Goal: Task Accomplishment & Management: Use online tool/utility

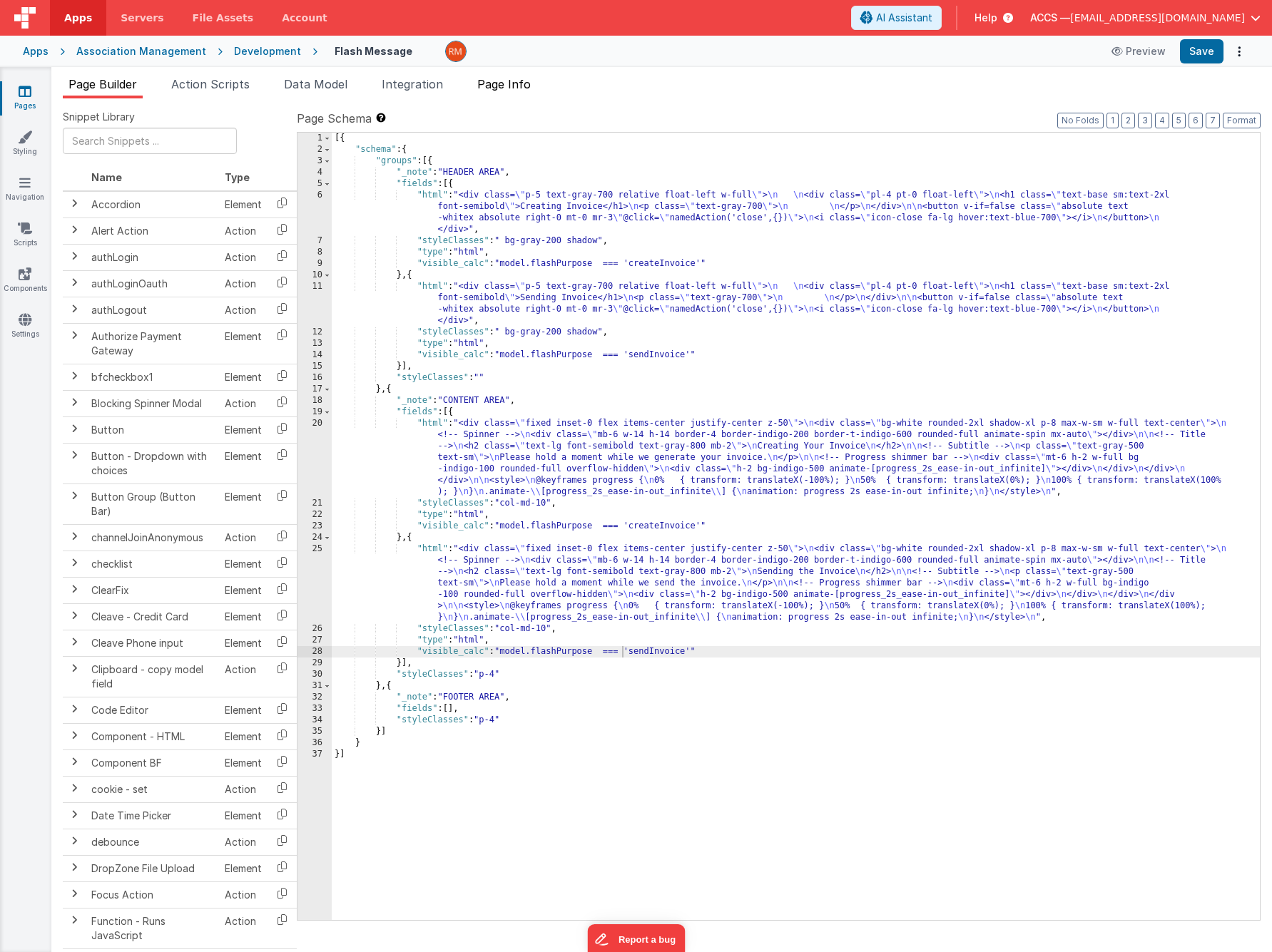
click at [513, 86] on span "Page Info" at bounding box center [503, 84] width 53 height 14
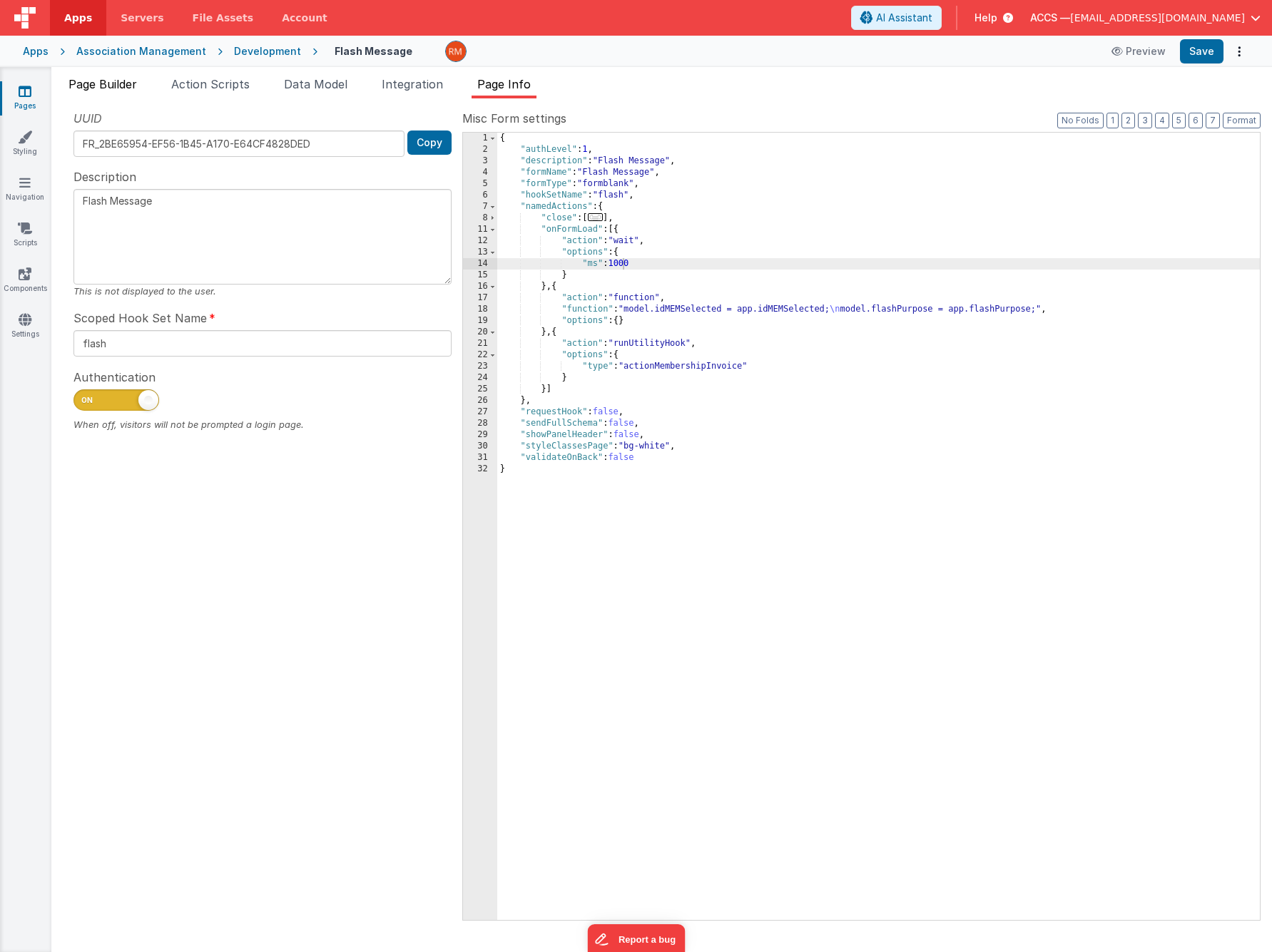
click at [121, 87] on span "Page Builder" at bounding box center [103, 84] width 69 height 14
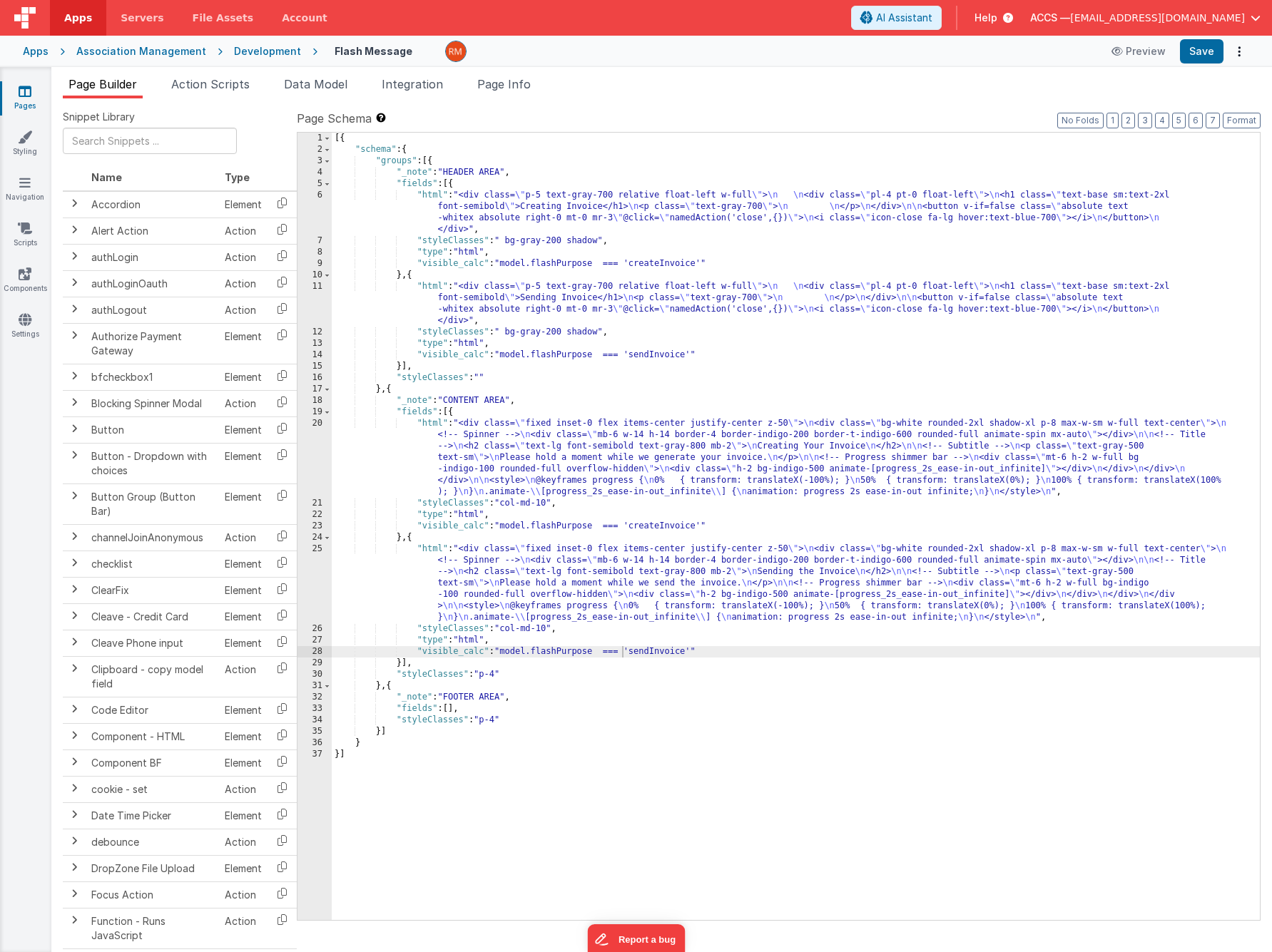
click at [34, 97] on link "Pages" at bounding box center [24, 98] width 51 height 29
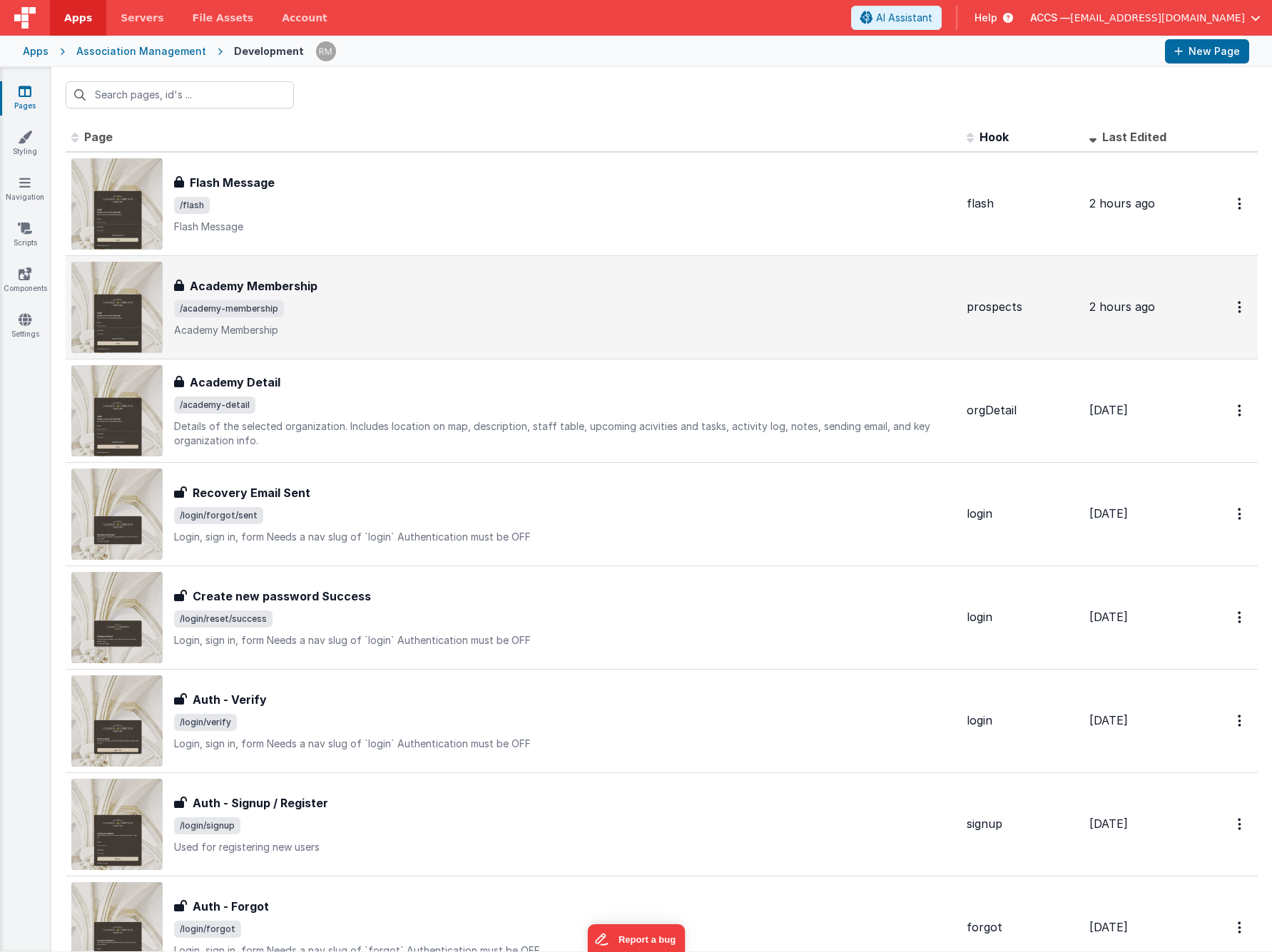
click at [343, 309] on span "/academy-membership" at bounding box center [564, 308] width 781 height 17
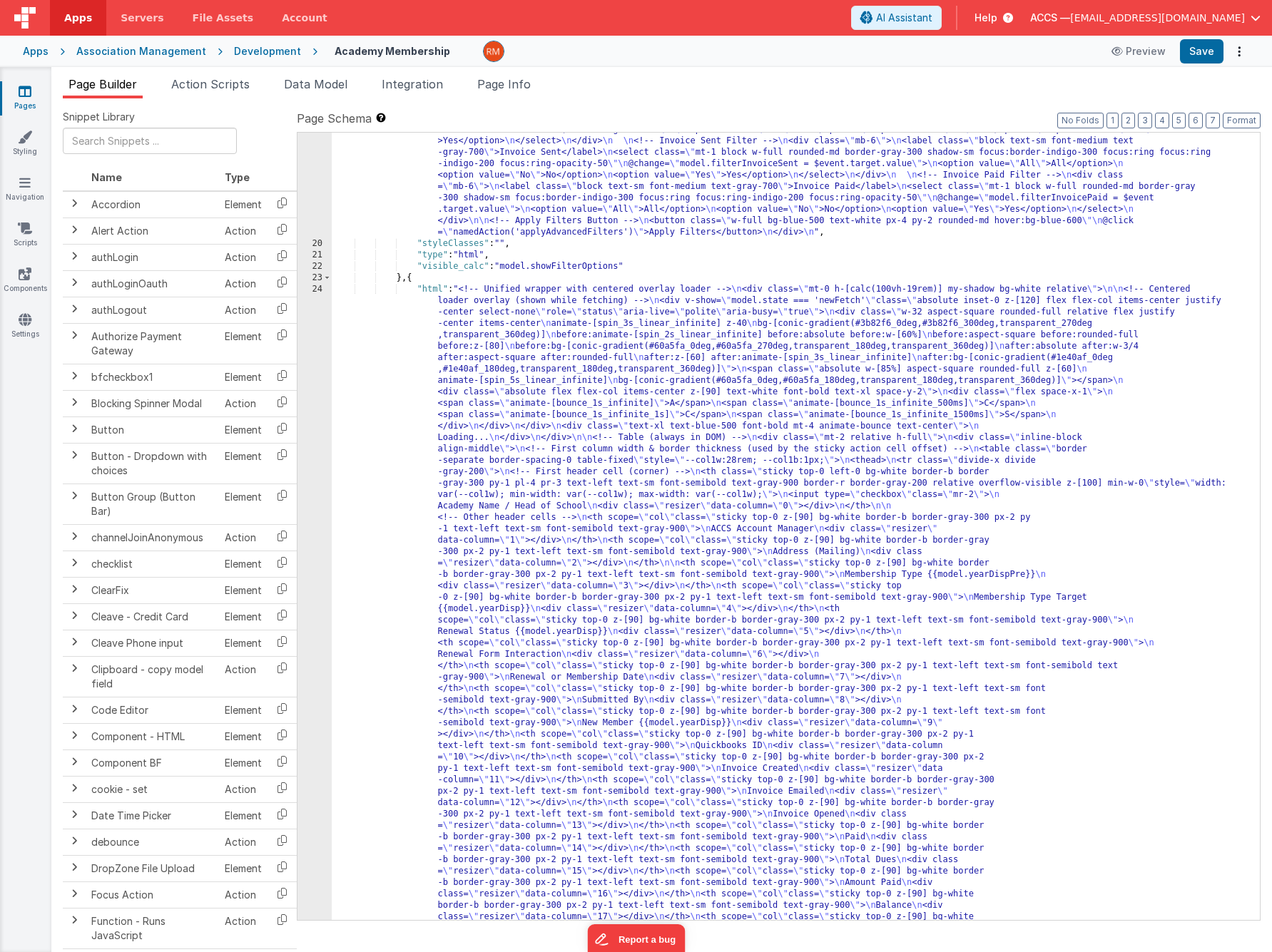
scroll to position [693, 0]
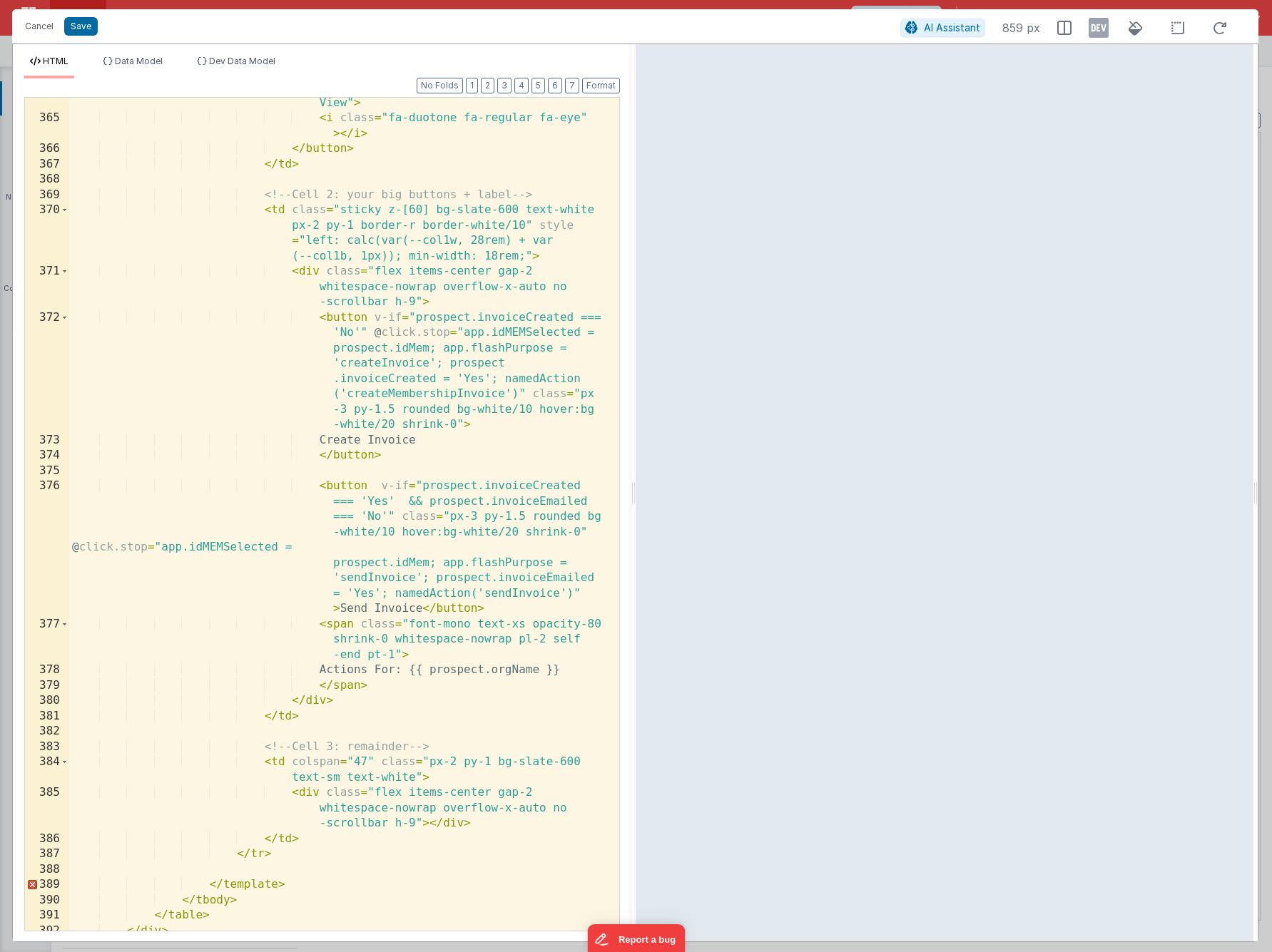
scroll to position [10376, 0]
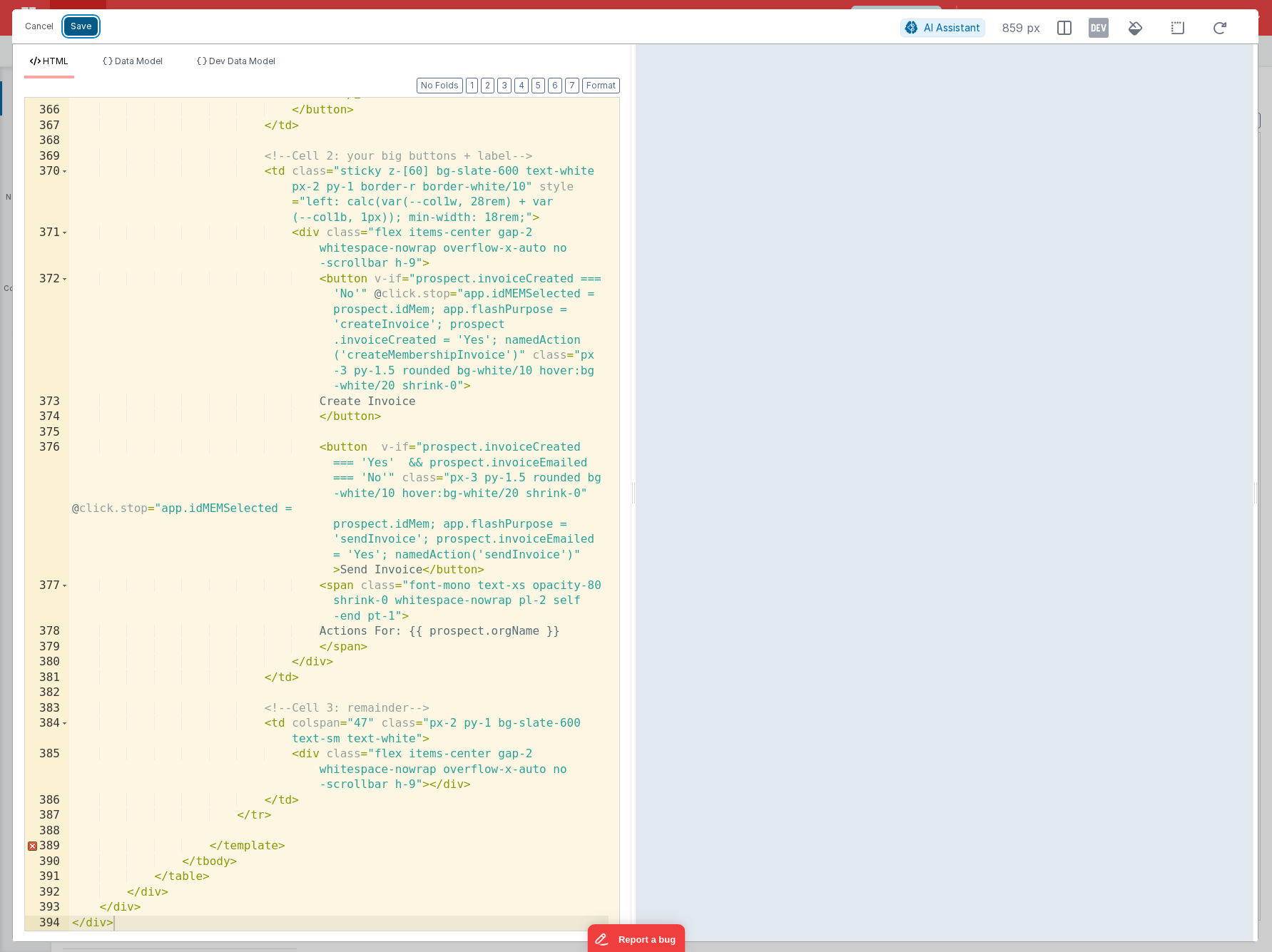
click at [73, 29] on button "Save" at bounding box center [80, 26] width 33 height 19
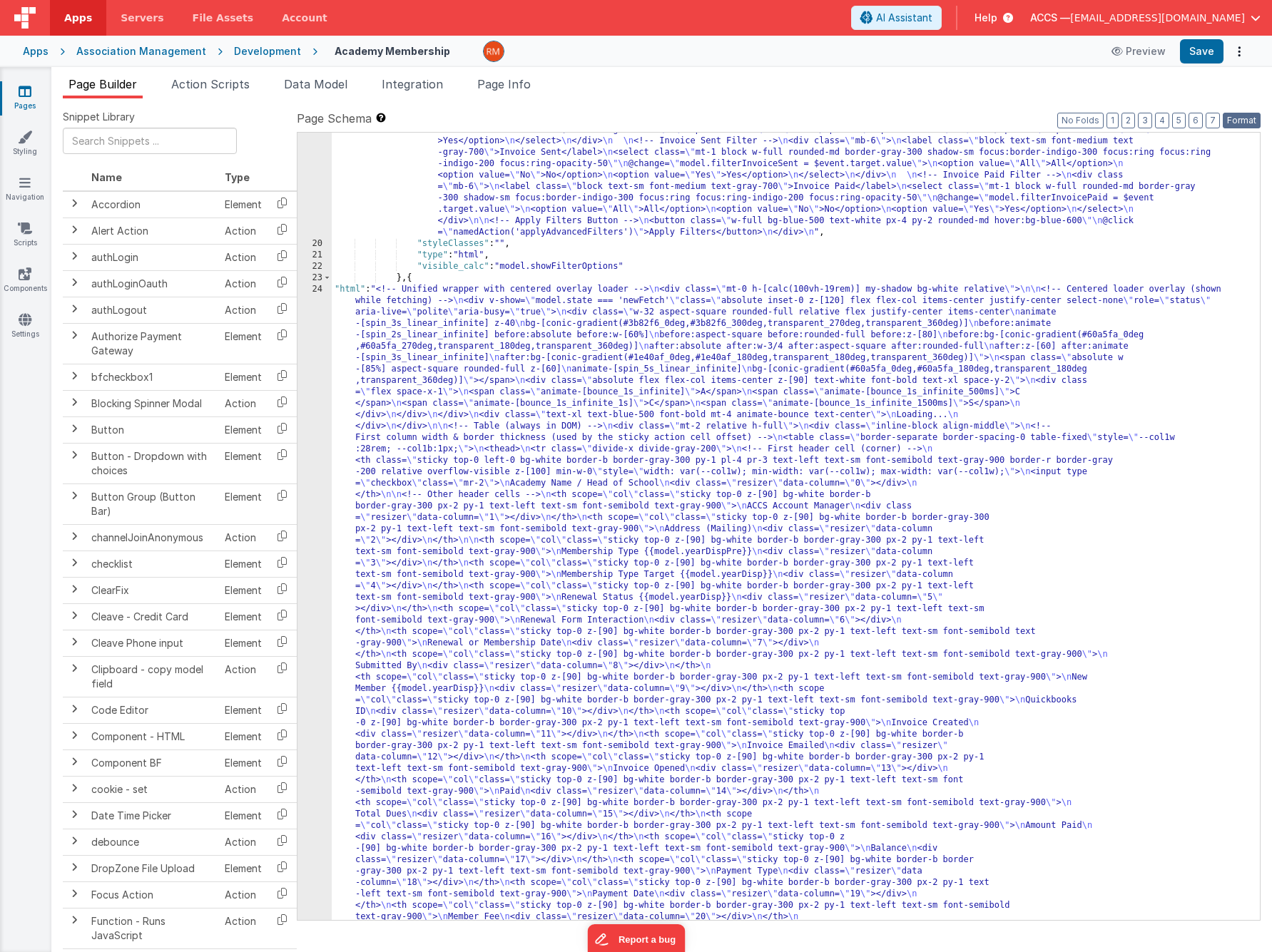
click at [1249, 123] on button "Format" at bounding box center [1241, 120] width 38 height 15
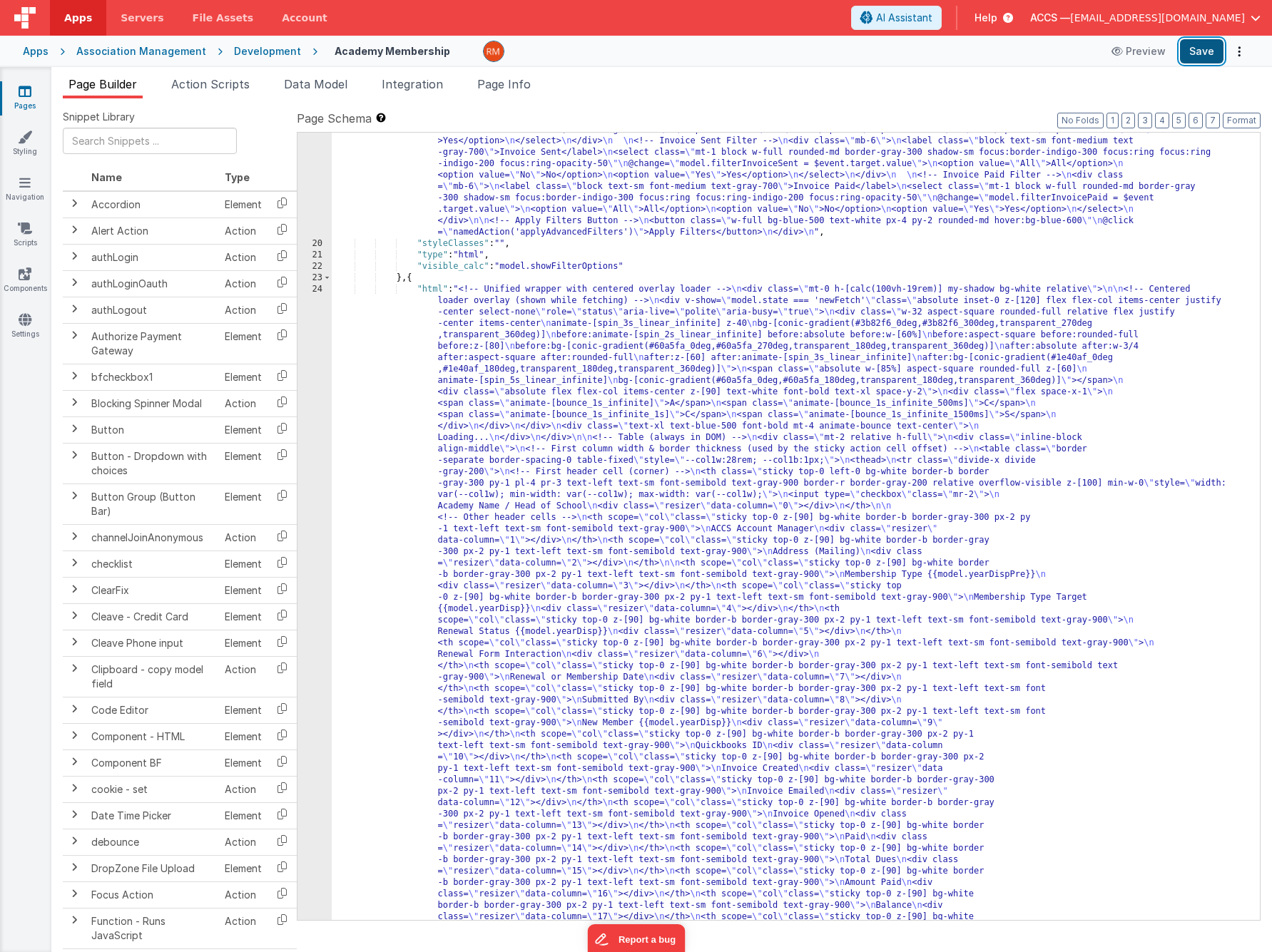
click at [1196, 56] on button "Save" at bounding box center [1202, 51] width 43 height 24
click at [517, 88] on span "Page Info" at bounding box center [503, 84] width 53 height 14
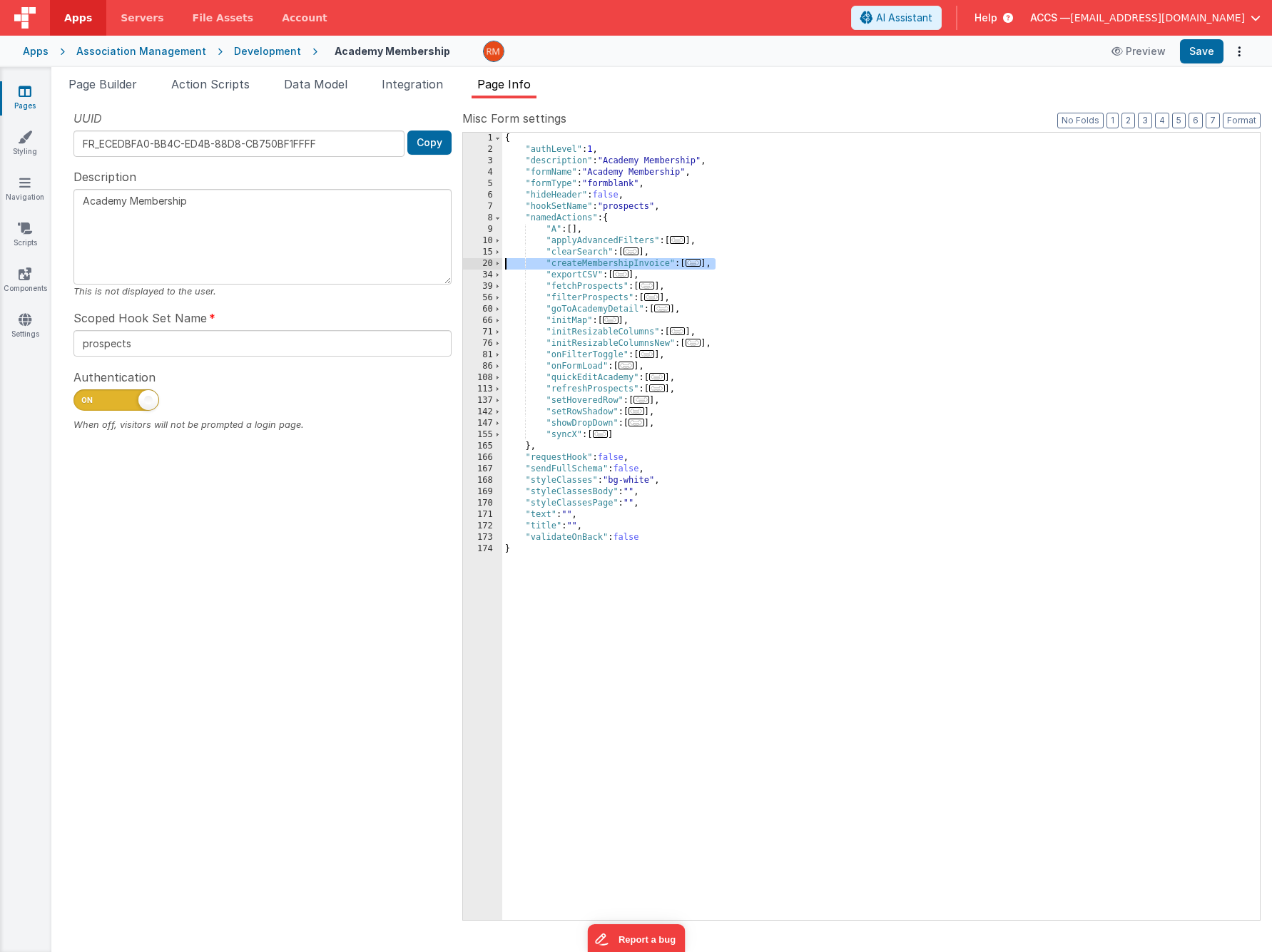
drag, startPoint x: 722, startPoint y: 264, endPoint x: 486, endPoint y: 265, distance: 236.0
click at [486, 265] on div "1 2 3 4 5 6 7 8 9 10 15 20 34 39 56 60 66 71 76 81 86 108 113 137 142 147 155 1…" at bounding box center [861, 526] width 798 height 789
click at [758, 261] on div "{ "authLevel" : 1 , "description" : "Academy Membership" , "formName" : "Academ…" at bounding box center [881, 537] width 757 height 810
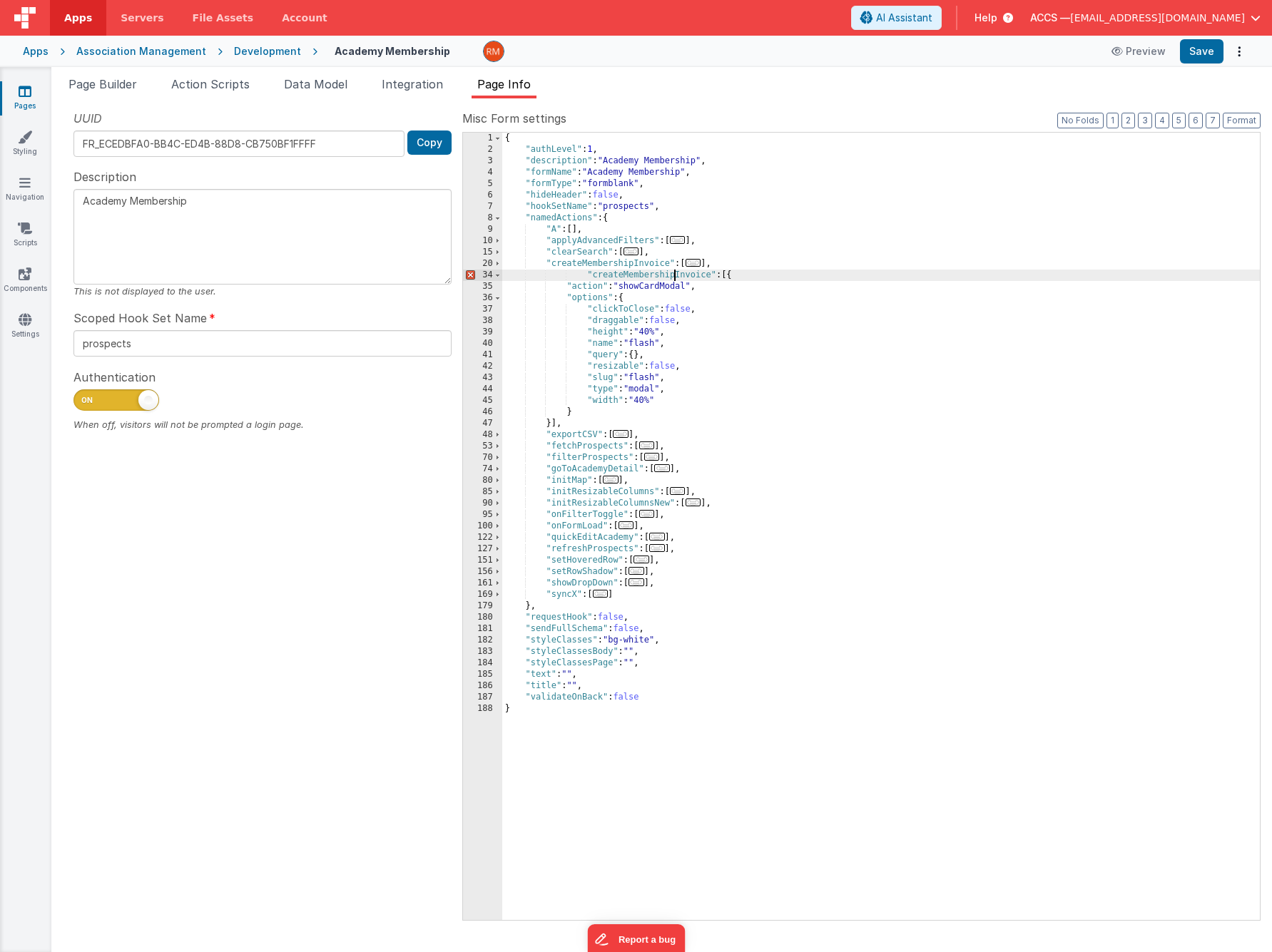
click at [674, 276] on div "{ "authLevel" : 1 , "description" : "Academy Membership" , "formName" : "Academ…" at bounding box center [881, 537] width 757 height 810
drag, startPoint x: 673, startPoint y: 275, endPoint x: 594, endPoint y: 272, distance: 79.1
click at [594, 272] on div "{ "authLevel" : 1 , "description" : "Academy Membership" , "formName" : "Academ…" at bounding box center [881, 537] width 757 height 810
click at [1231, 114] on button "Format" at bounding box center [1241, 120] width 38 height 15
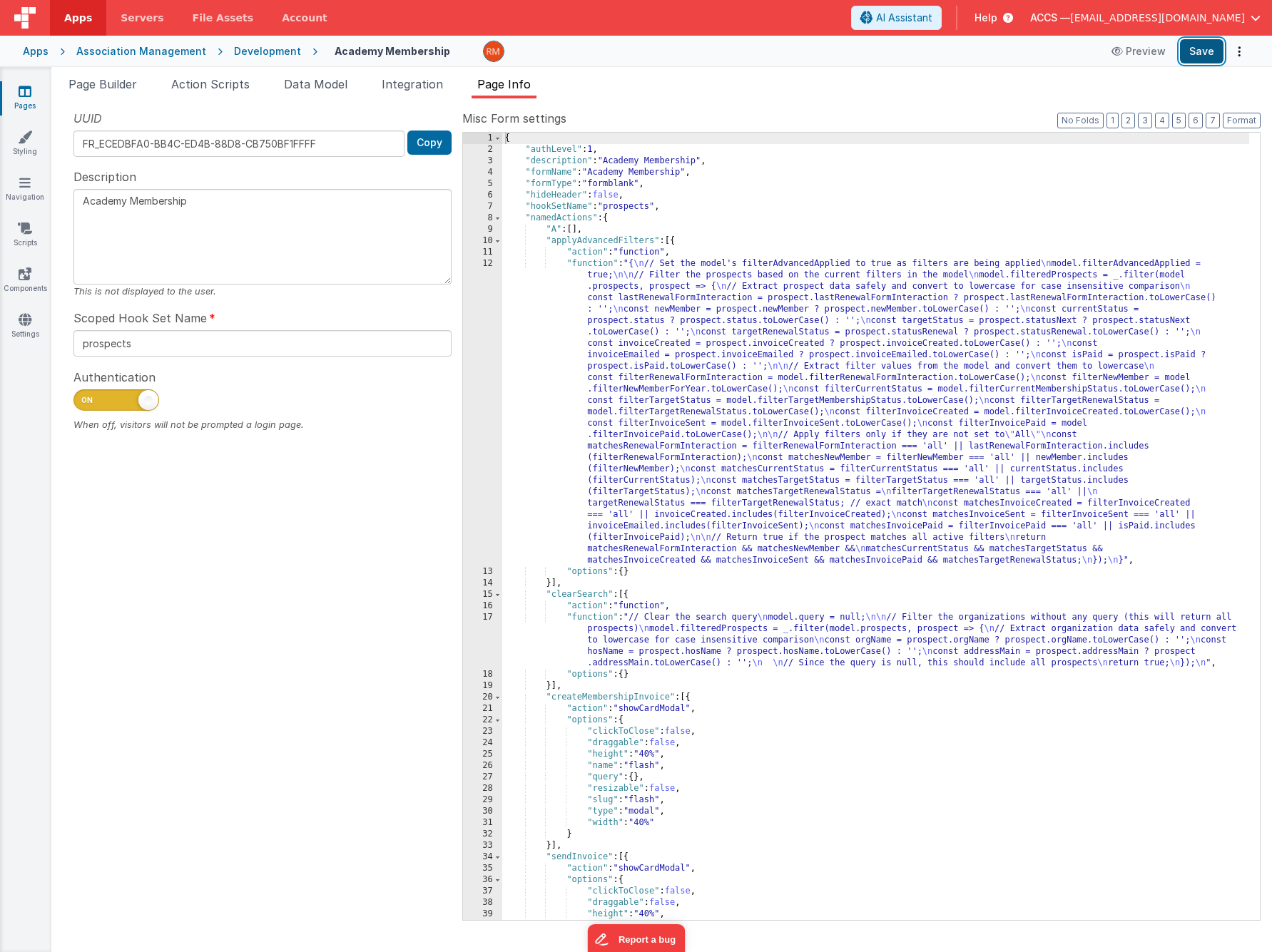
click at [1209, 53] on button "Save" at bounding box center [1202, 51] width 43 height 24
click at [151, 84] on ul "Page Builder Action Scripts Data Model Integration Page Info" at bounding box center [662, 87] width 1221 height 23
click at [127, 93] on li "Page Builder" at bounding box center [103, 87] width 80 height 23
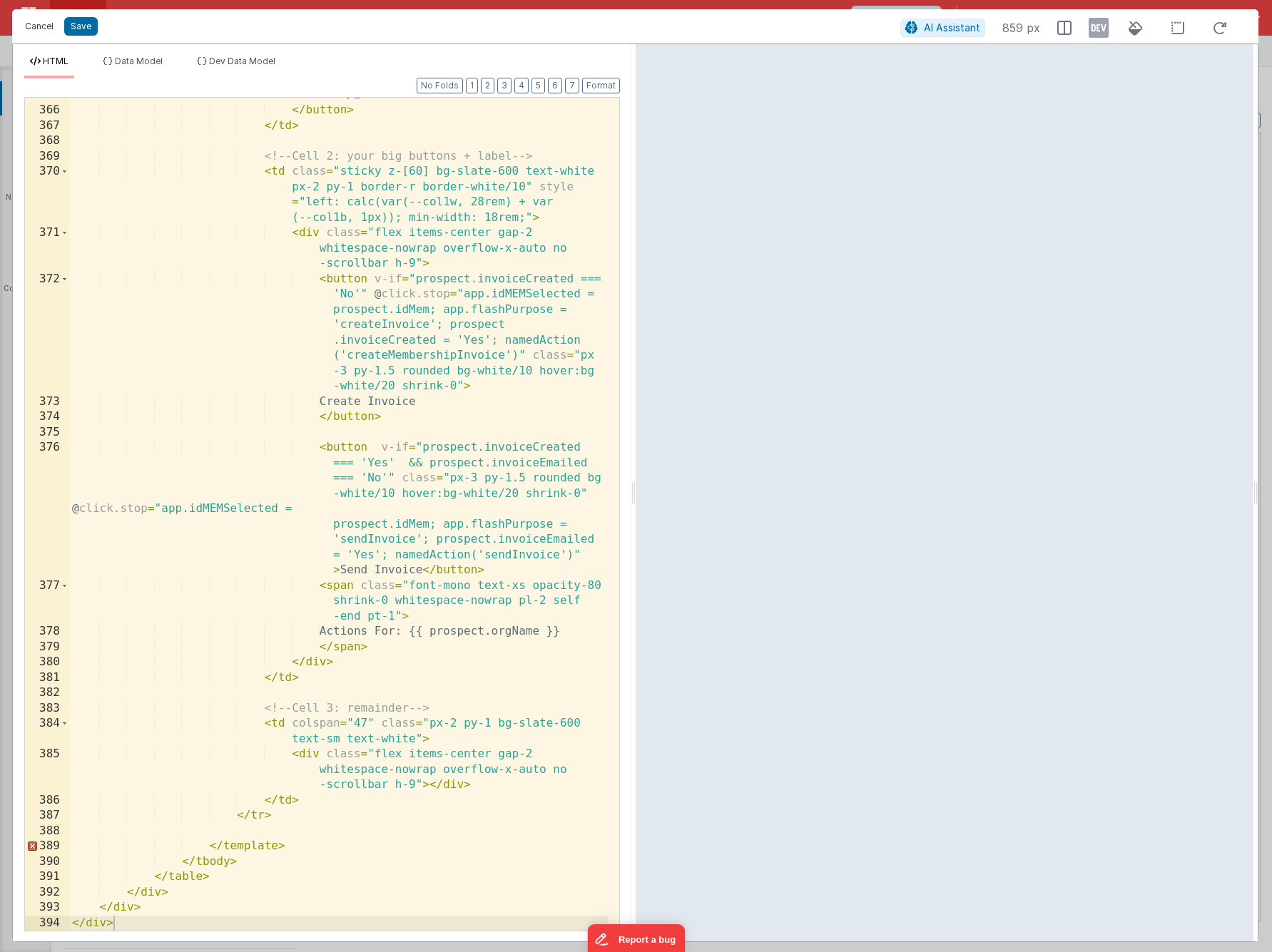
click at [29, 27] on button "Cancel" at bounding box center [39, 26] width 42 height 20
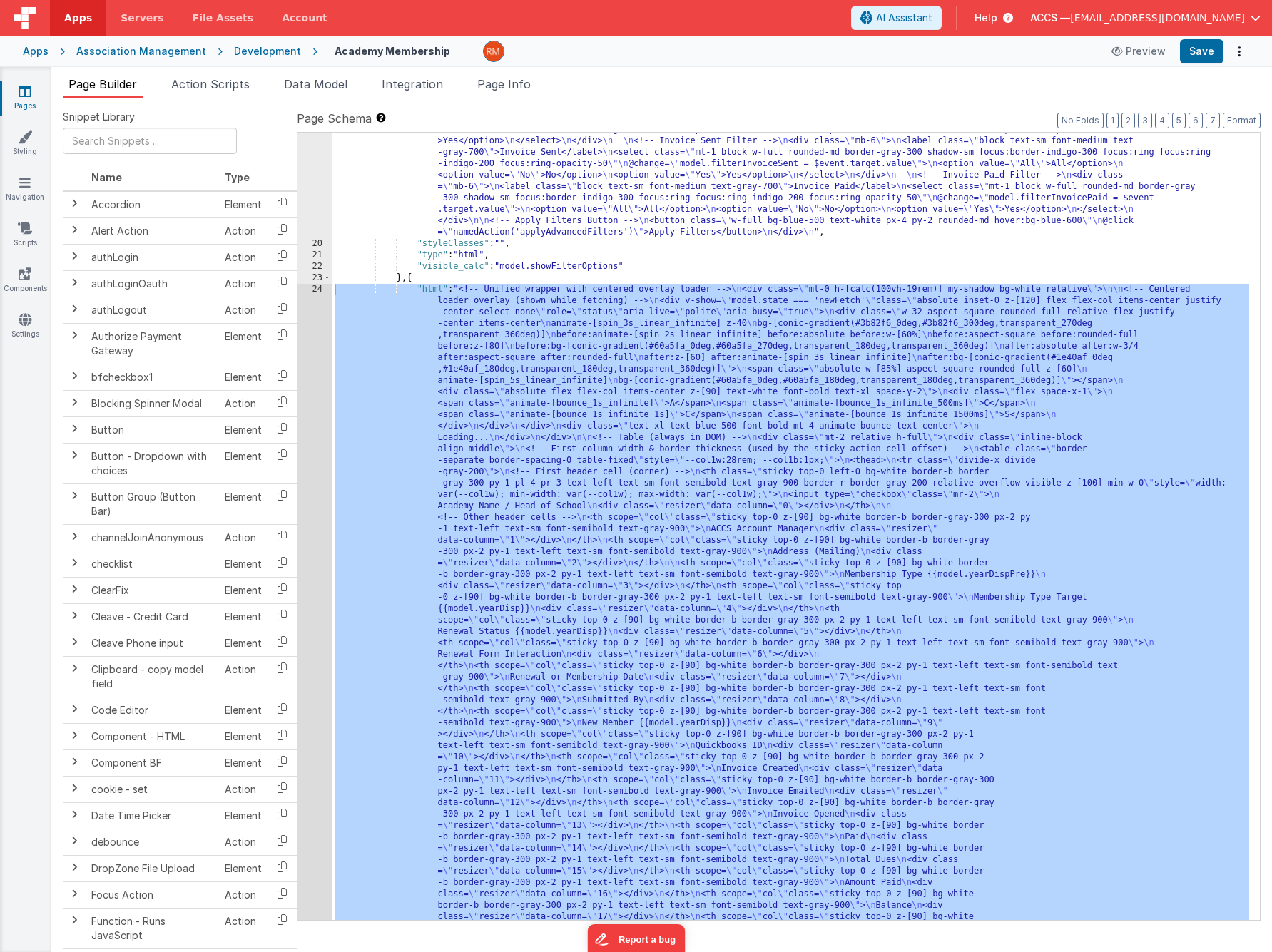
click at [27, 54] on div "Apps" at bounding box center [35, 51] width 25 height 14
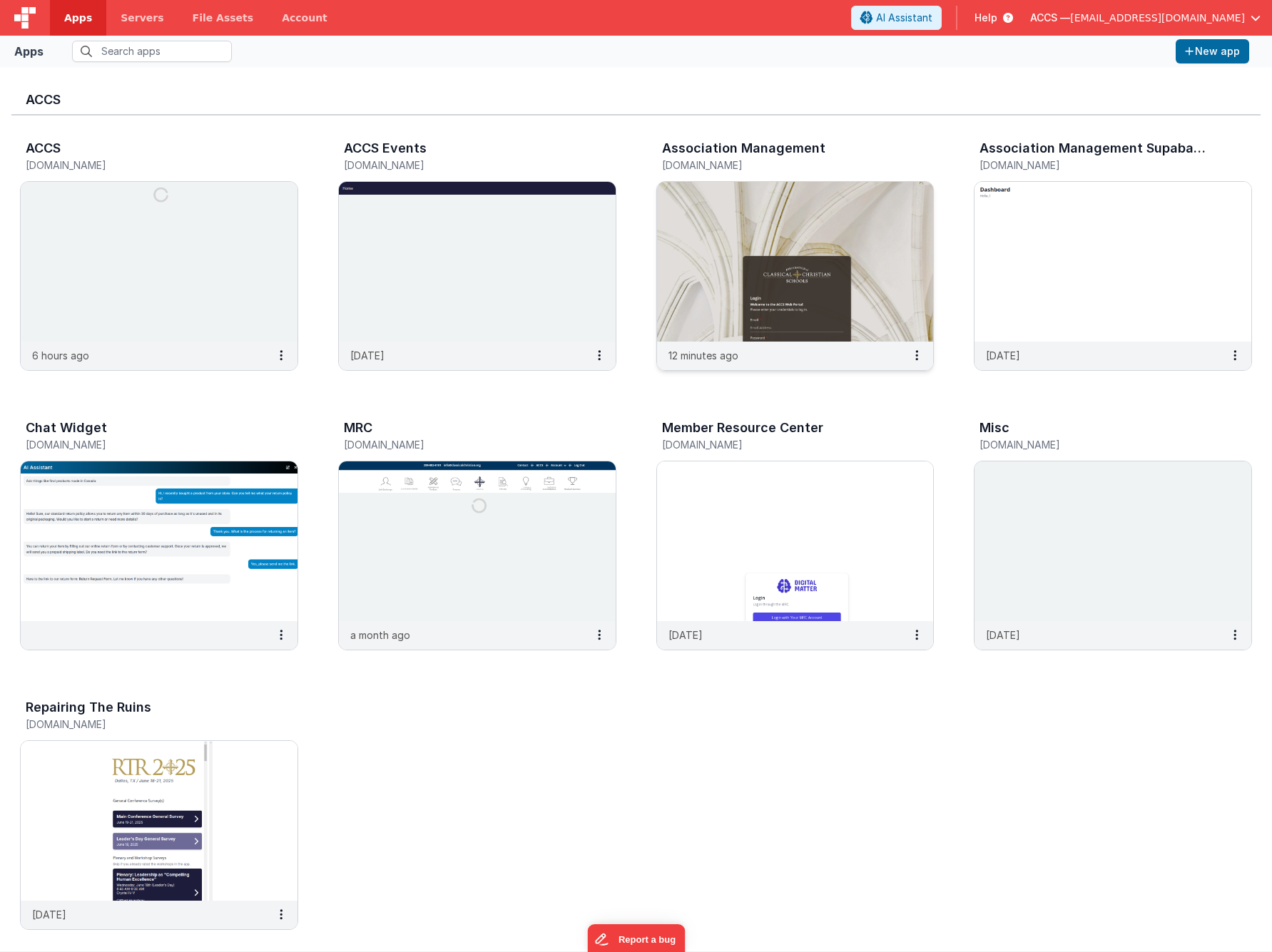
click at [692, 187] on img at bounding box center [795, 261] width 277 height 160
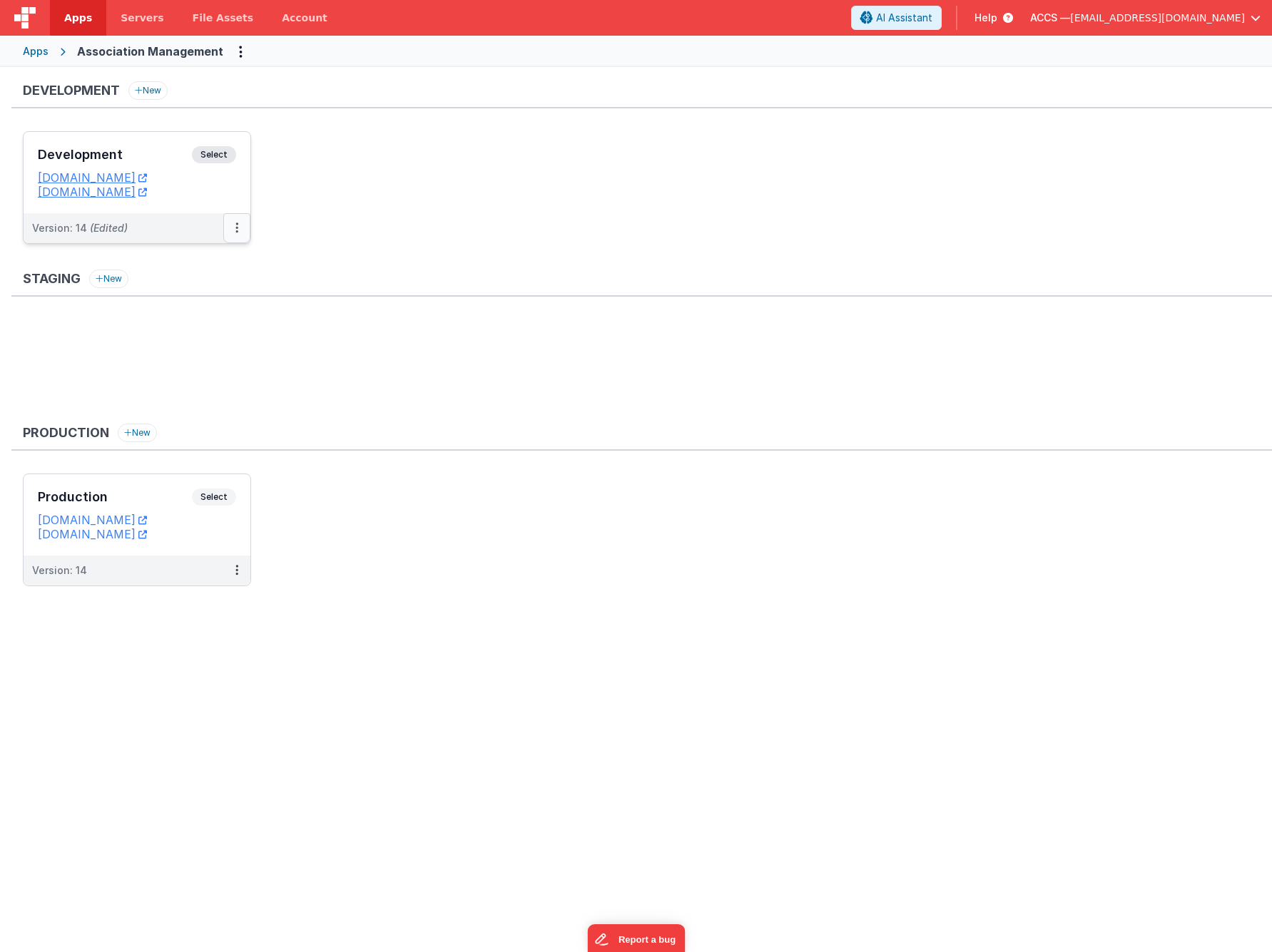
click at [243, 228] on button at bounding box center [237, 228] width 27 height 30
click at [197, 307] on link "Deploy..." at bounding box center [187, 311] width 125 height 25
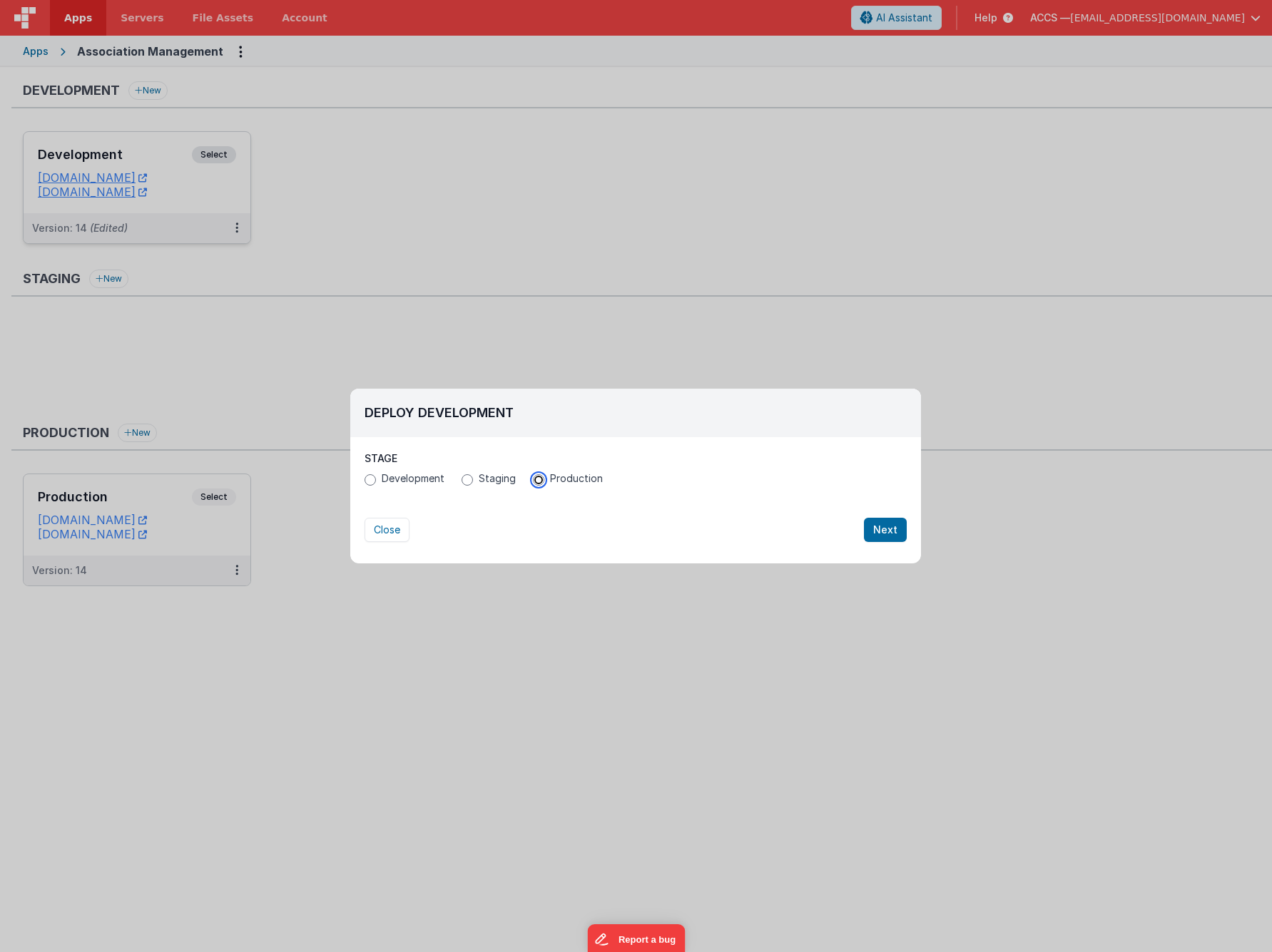
click at [533, 481] on input "Production" at bounding box center [538, 480] width 12 height 12
radio input "true"
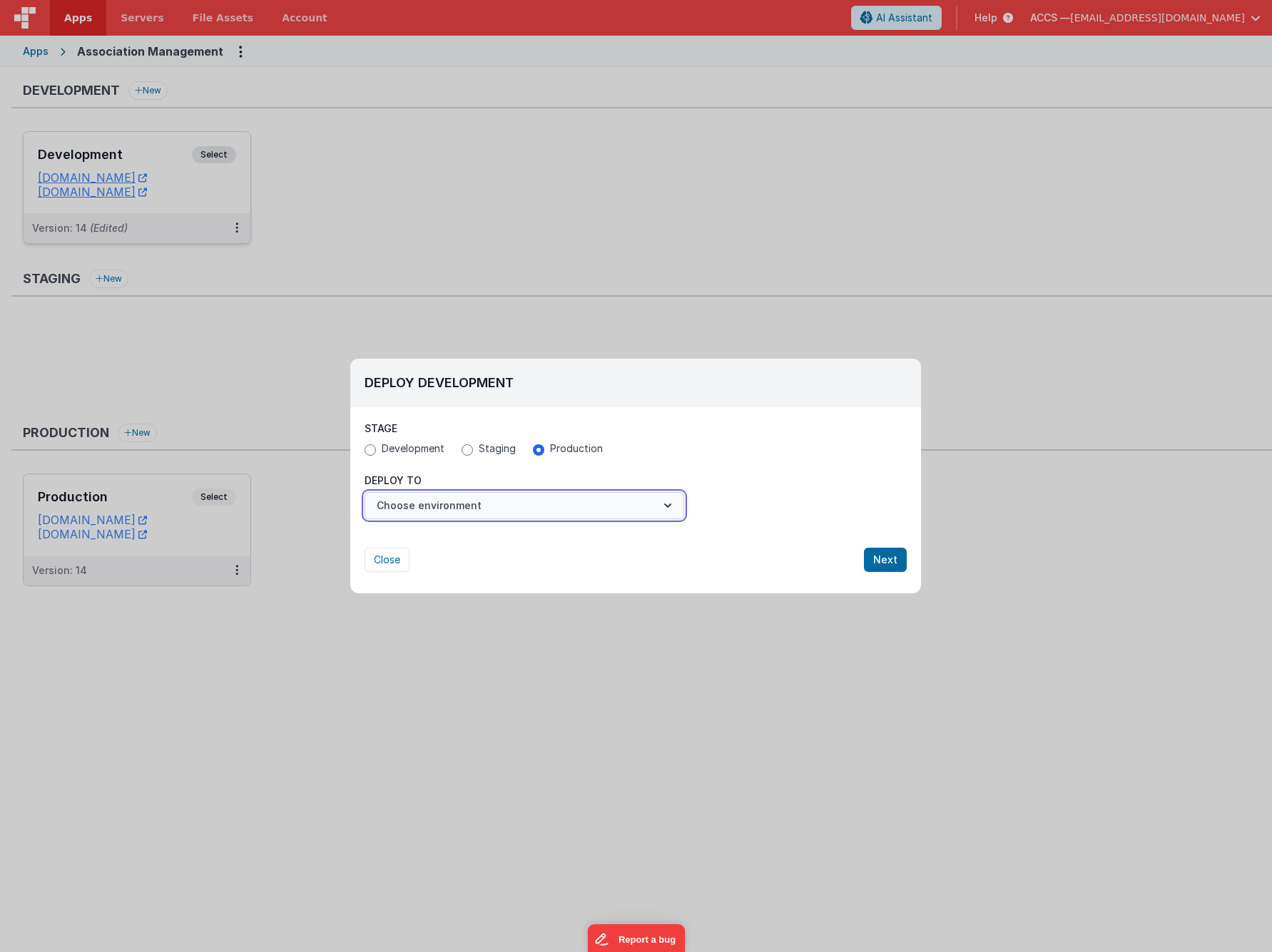
click at [548, 509] on button "Choose environment" at bounding box center [524, 506] width 319 height 27
click at [535, 537] on link "Production" at bounding box center [524, 540] width 319 height 25
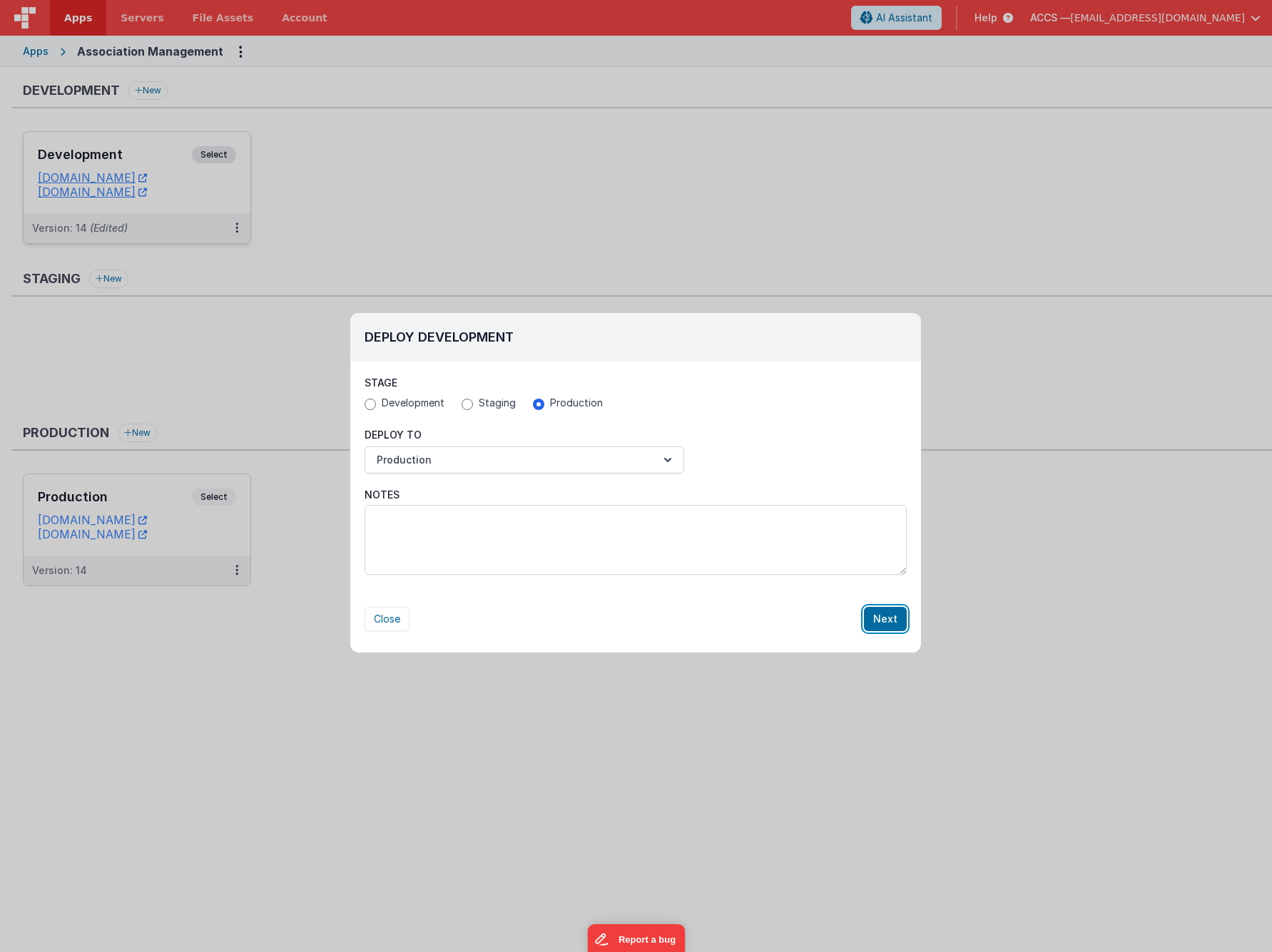
click at [876, 614] on button "Next" at bounding box center [884, 618] width 42 height 24
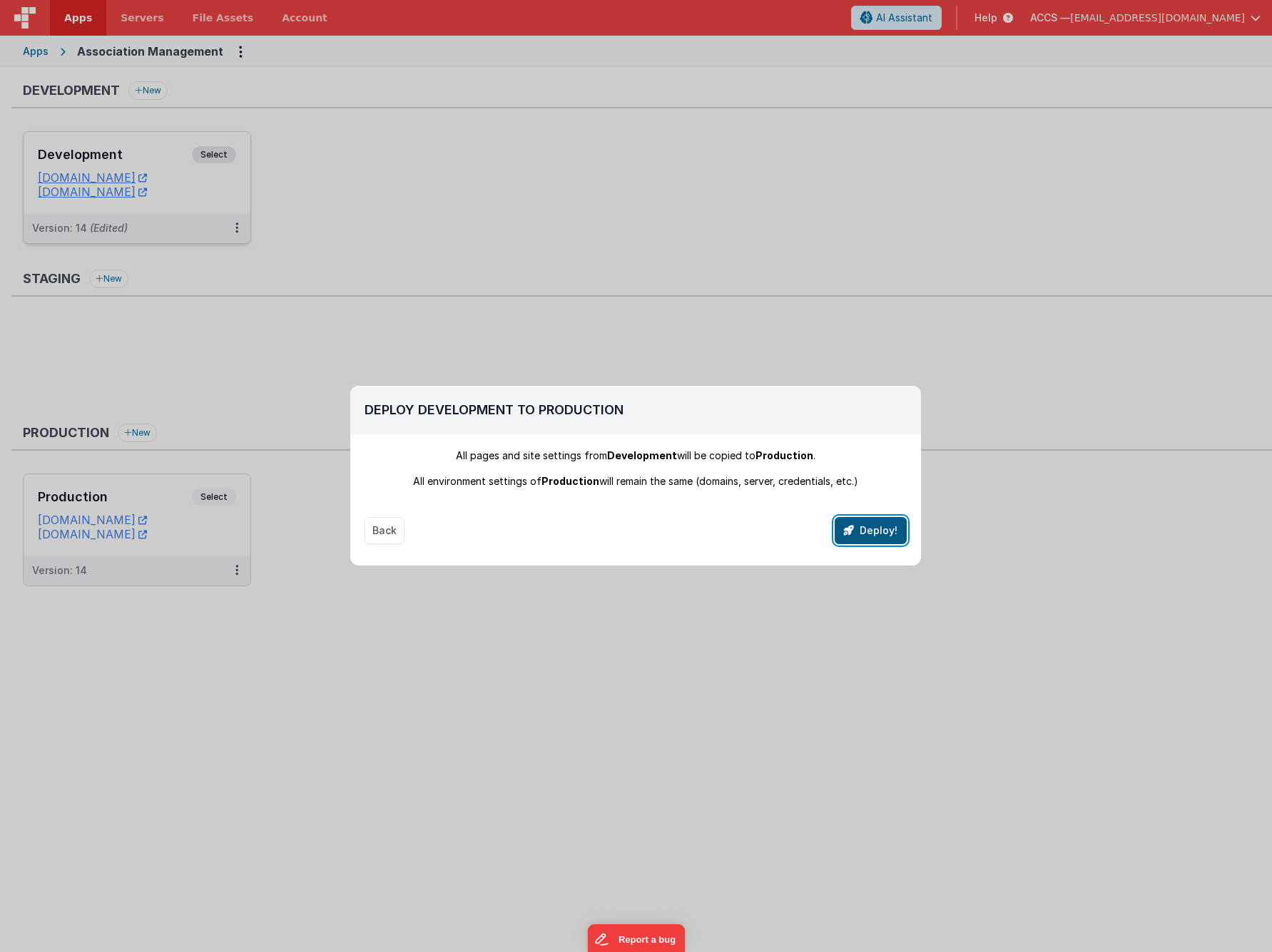
click at [882, 527] on button "Deploy!" at bounding box center [871, 531] width 72 height 27
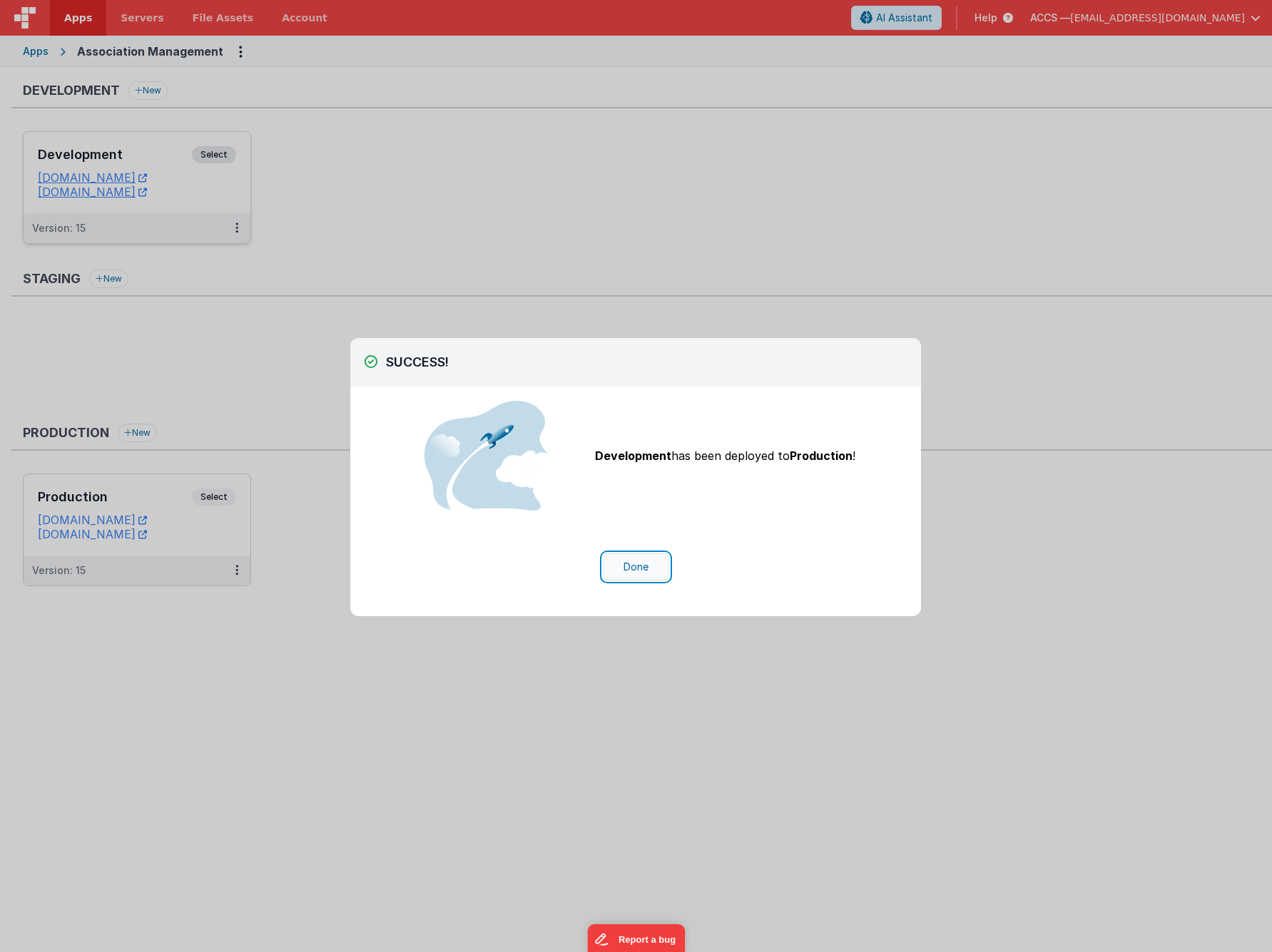
click at [627, 575] on button "Done" at bounding box center [636, 567] width 67 height 27
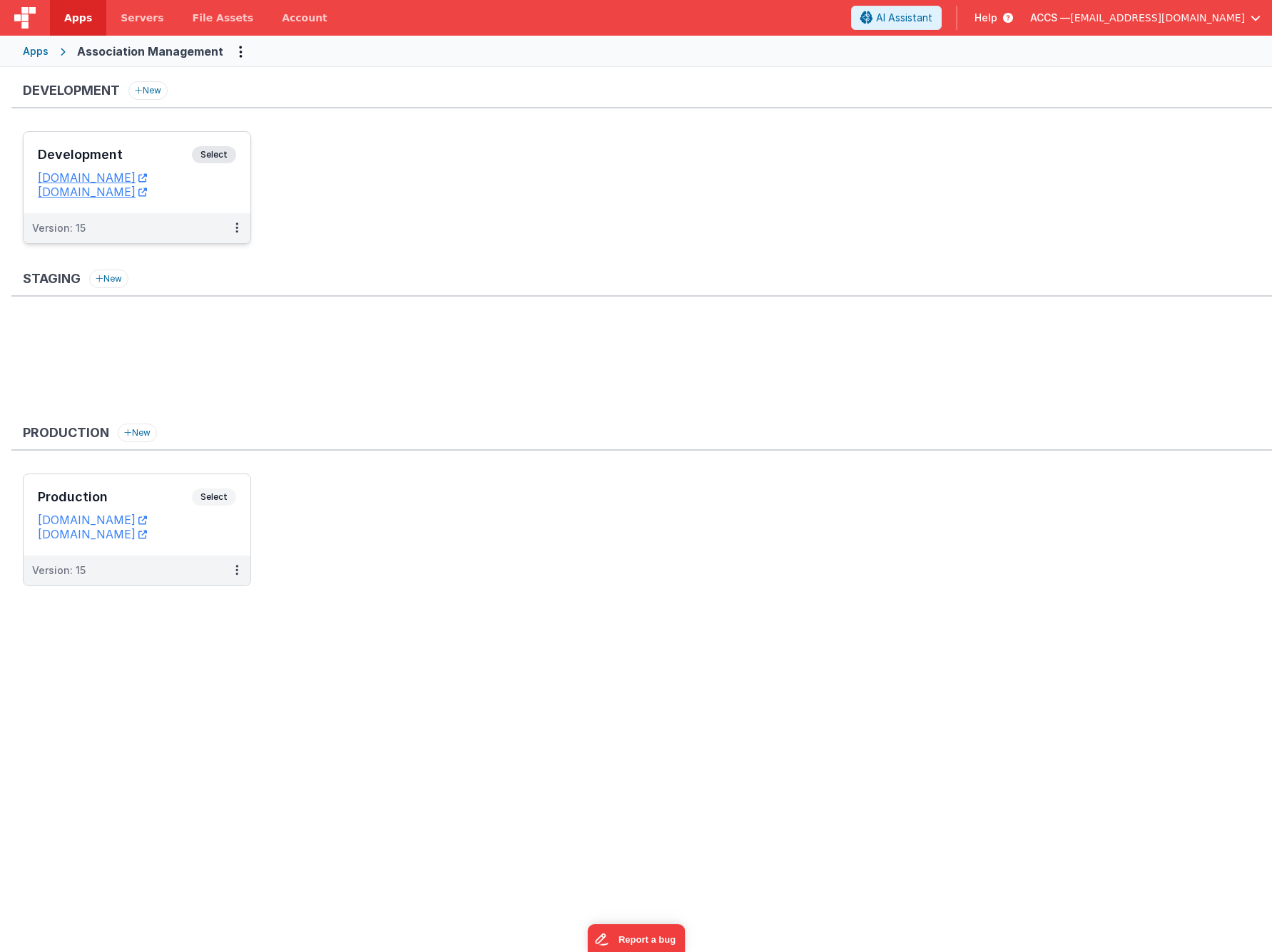
click at [39, 52] on div "Apps" at bounding box center [35, 51] width 25 height 14
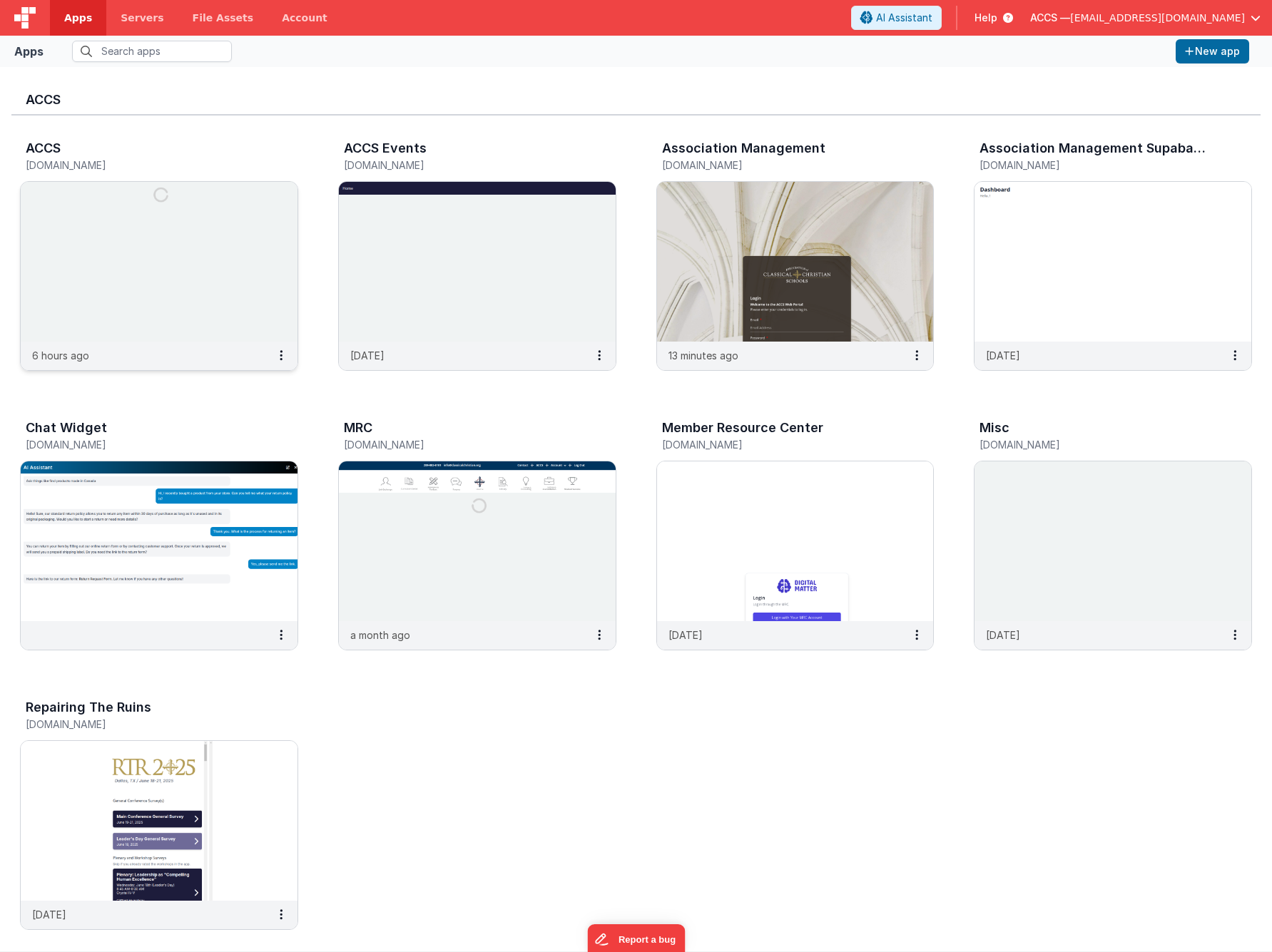
click at [229, 250] on img at bounding box center [159, 261] width 277 height 160
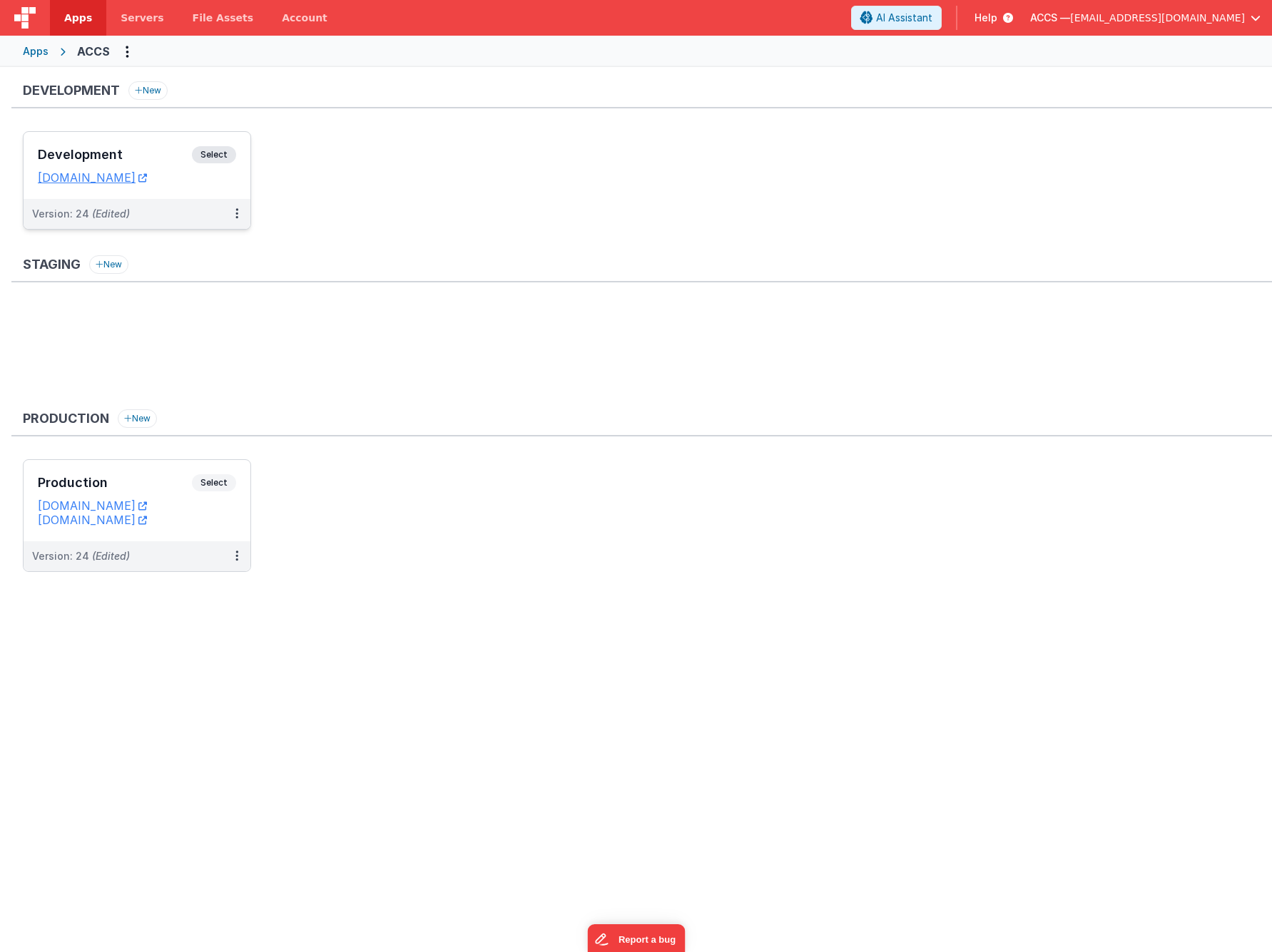
click at [159, 166] on div "Development Select" at bounding box center [137, 158] width 198 height 24
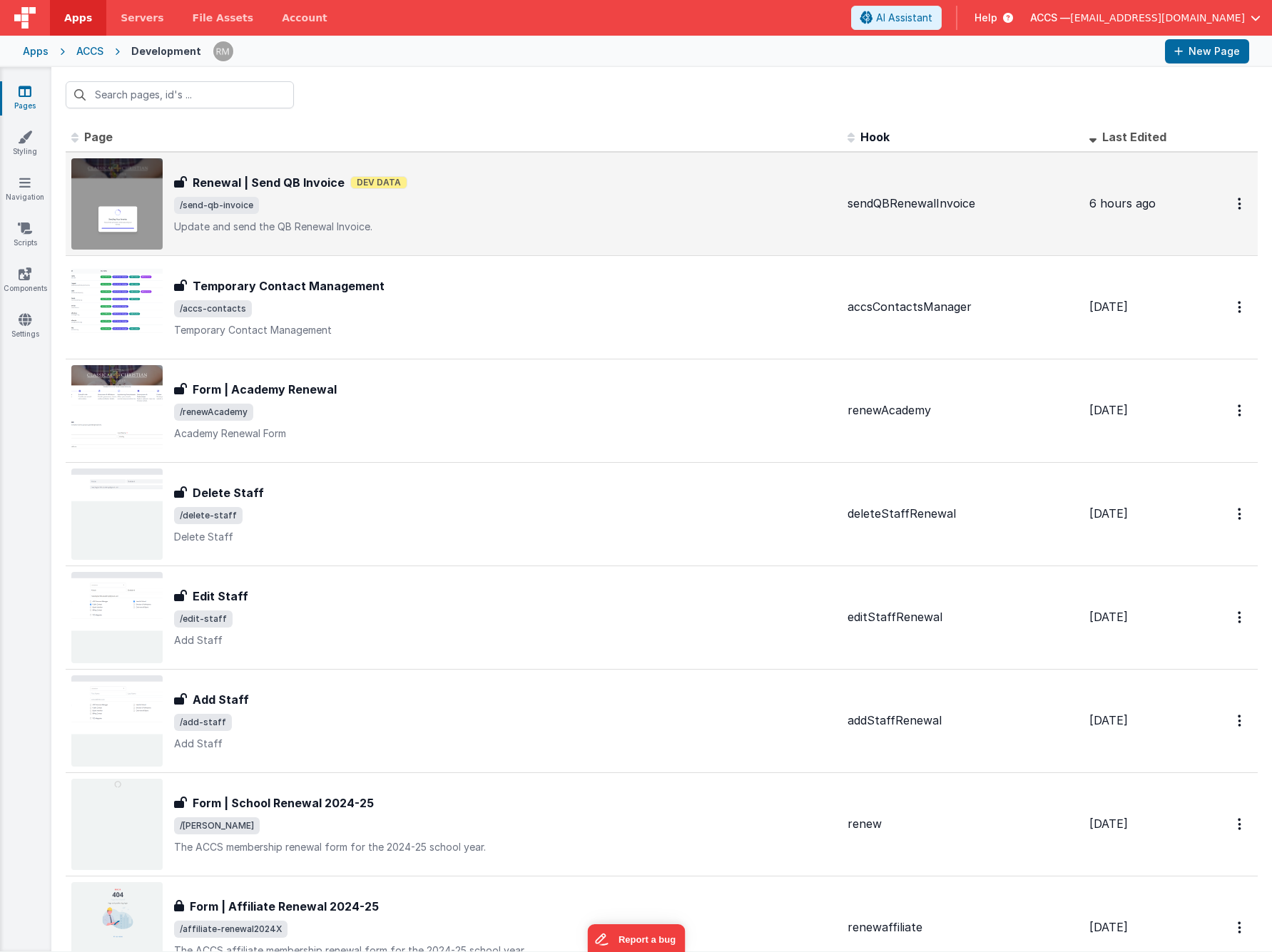
click at [471, 231] on p "Update and send the QB Renewal Invoice." at bounding box center [505, 227] width 662 height 14
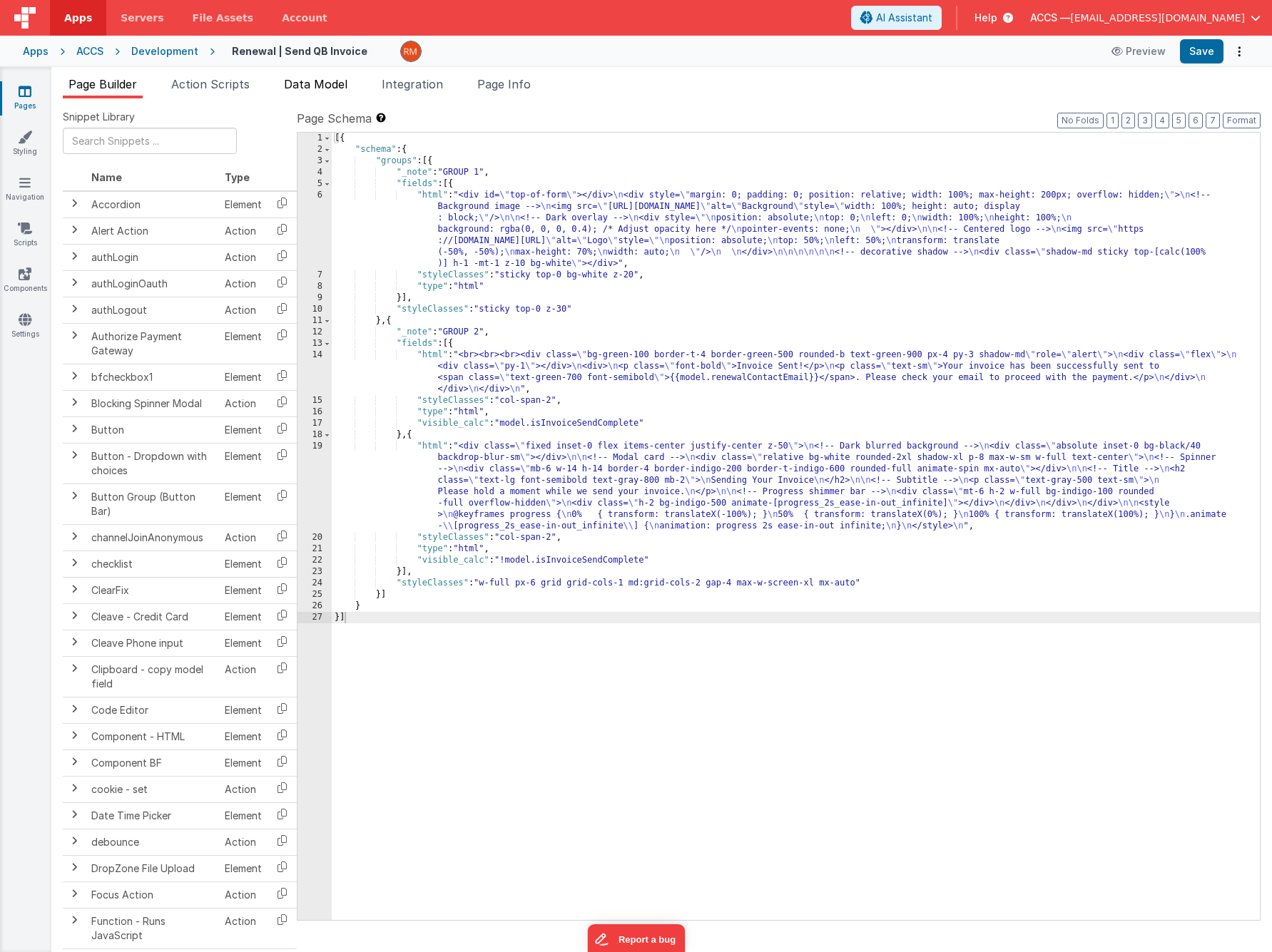
click at [327, 94] on li "Data Model" at bounding box center [316, 87] width 75 height 23
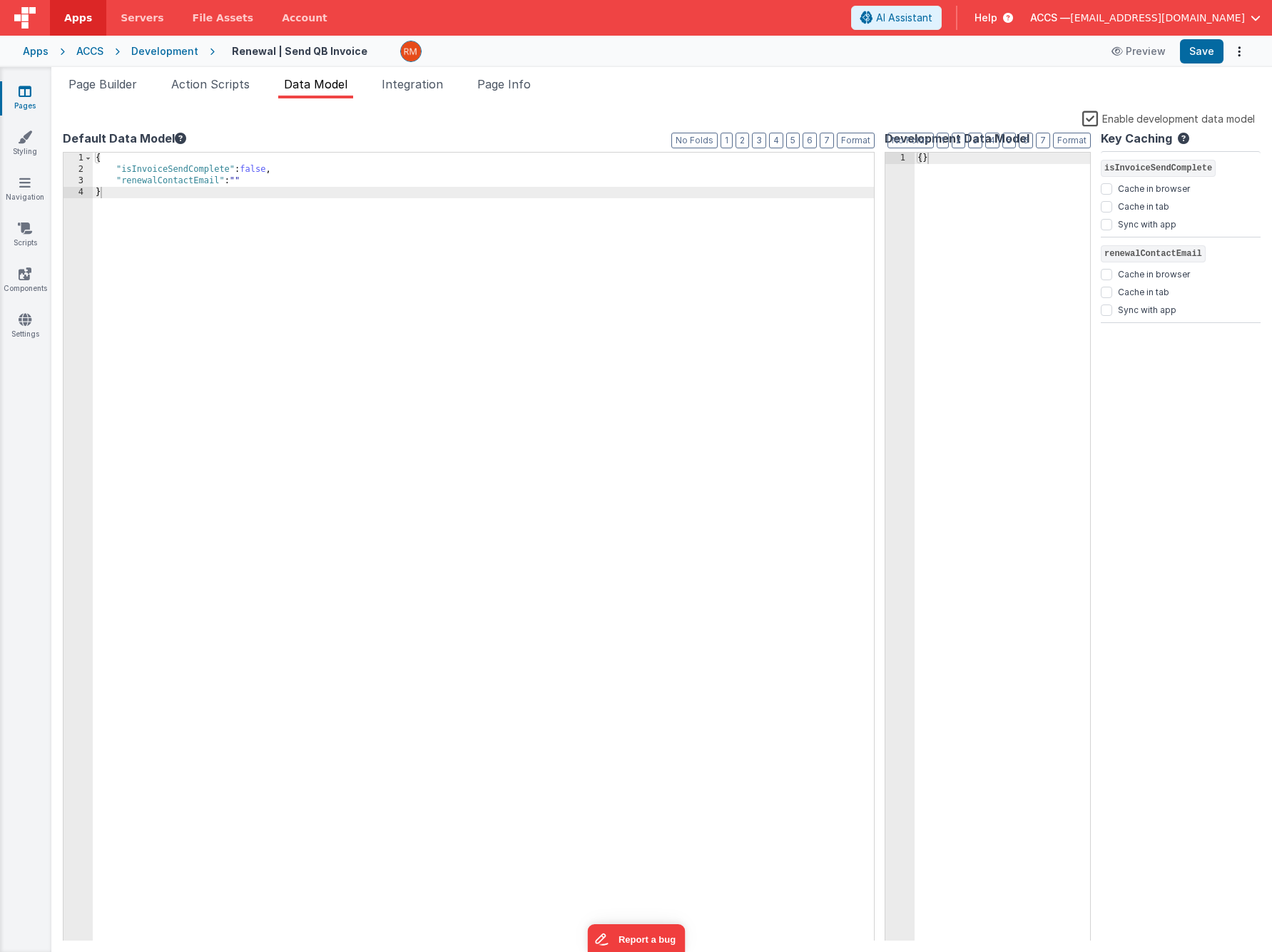
click at [1087, 121] on label "Enable development data model" at bounding box center [1167, 118] width 172 height 16
click at [0, 0] on input "Enable development data model" at bounding box center [0, 0] width 0 height 0
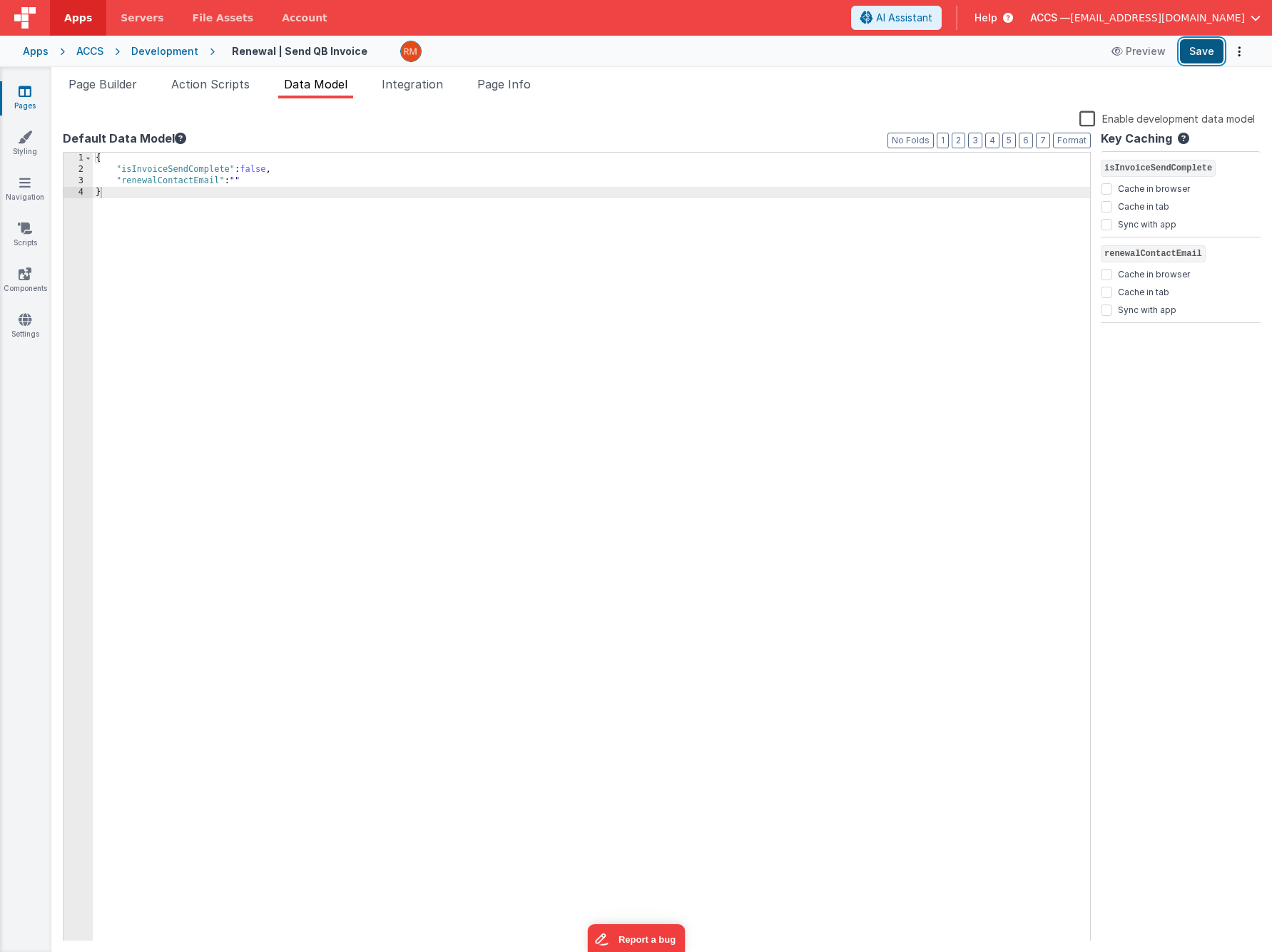
click at [1190, 53] on button "Save" at bounding box center [1202, 51] width 43 height 24
click at [124, 93] on li "Page Builder" at bounding box center [103, 87] width 80 height 23
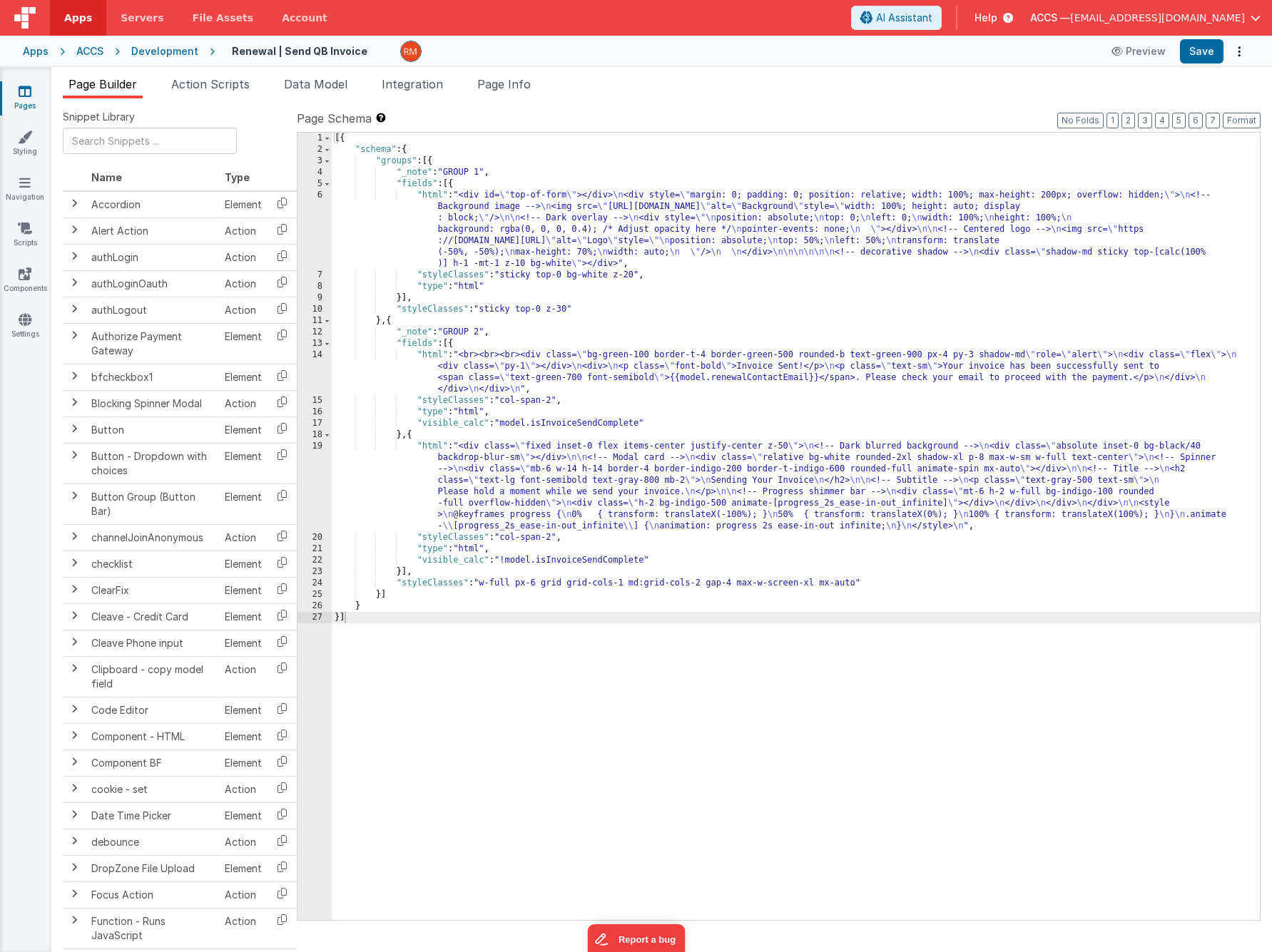
click at [87, 54] on div "ACCS" at bounding box center [90, 51] width 27 height 14
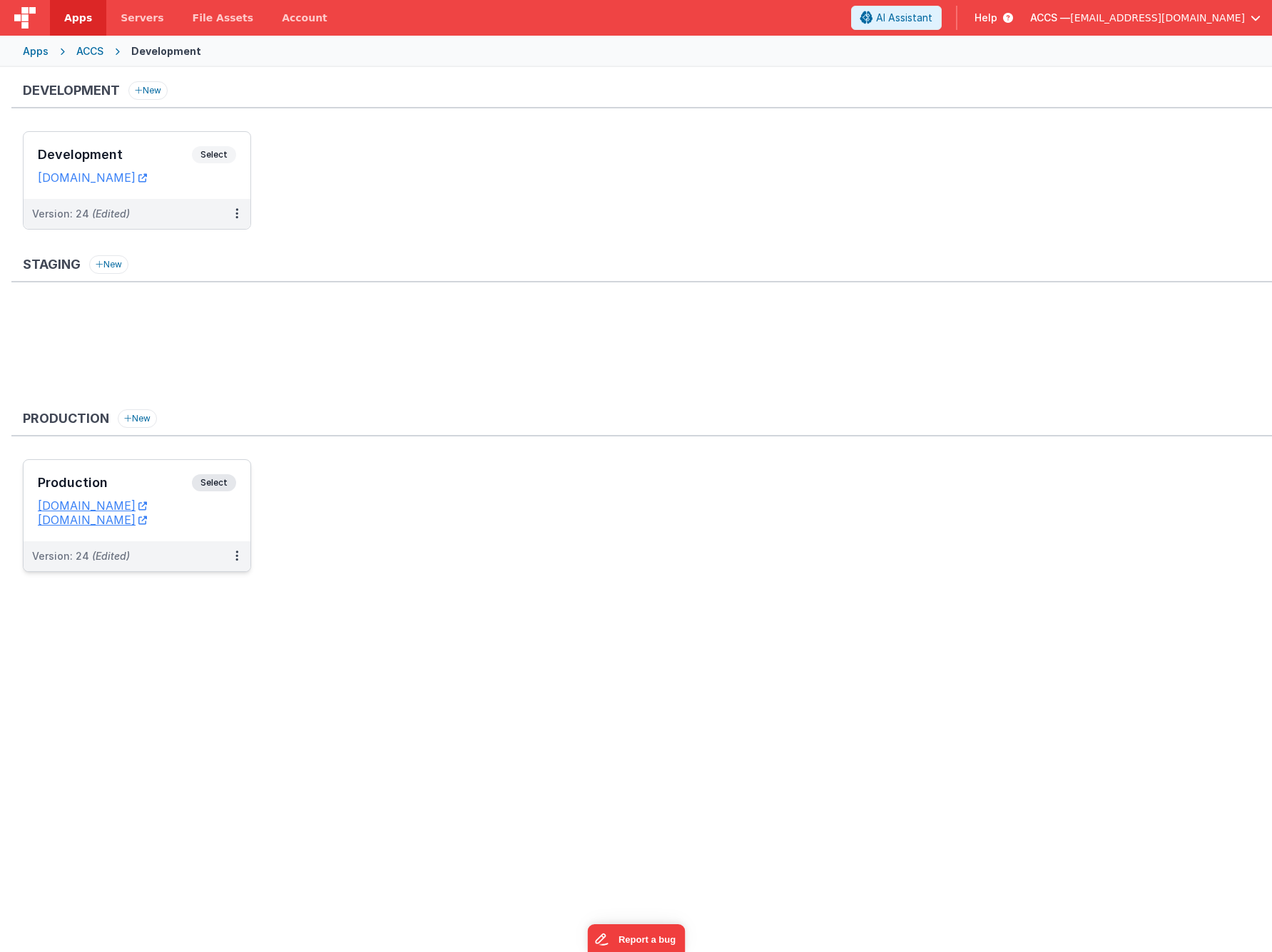
click at [165, 472] on div "Production Select URLs [DOMAIN_NAME] [DOMAIN_NAME]" at bounding box center [137, 500] width 227 height 81
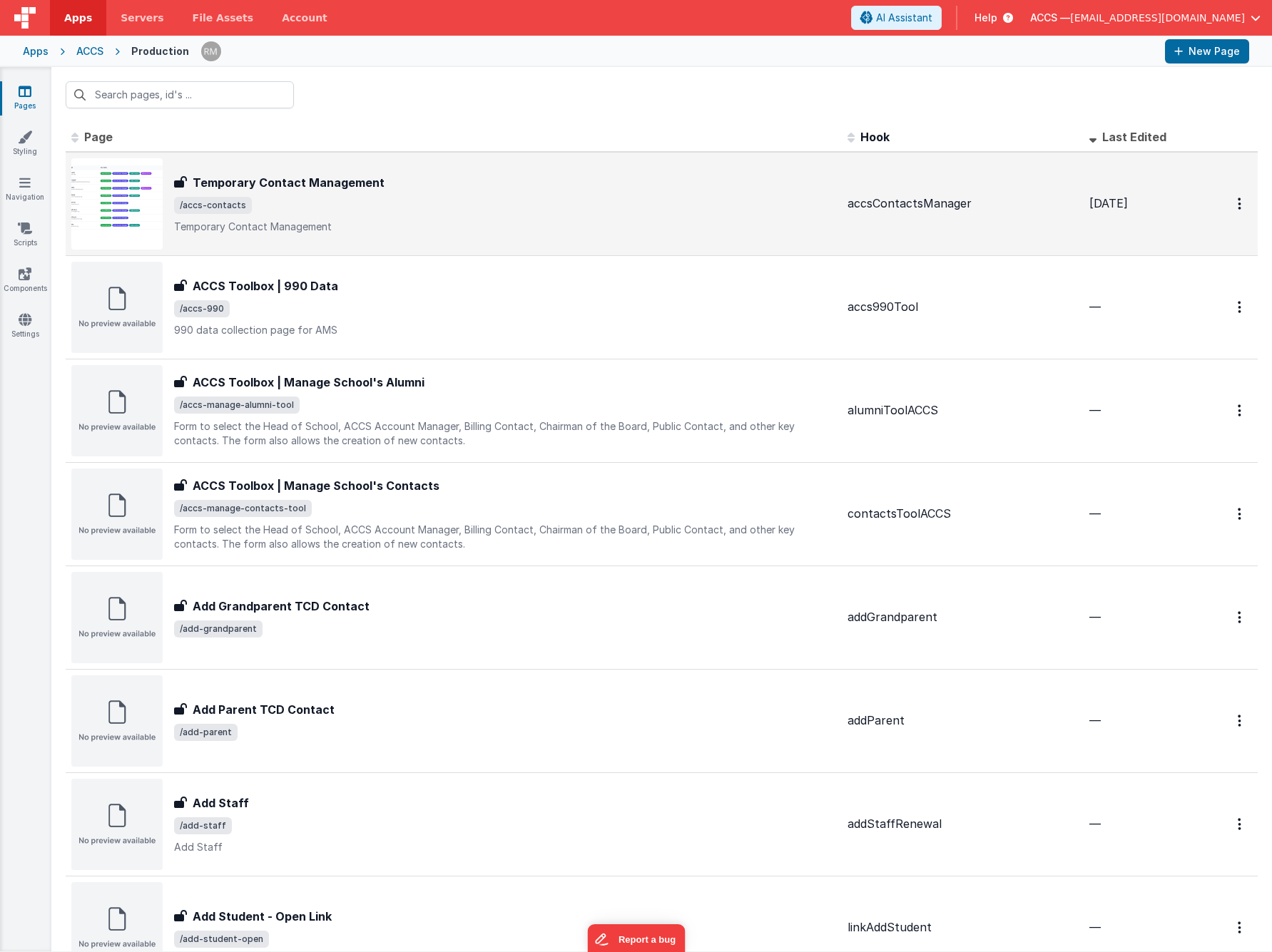
click at [428, 215] on div "Temporary Contact Management Temporary Contact Management /accs-contacts Tempor…" at bounding box center [505, 204] width 662 height 60
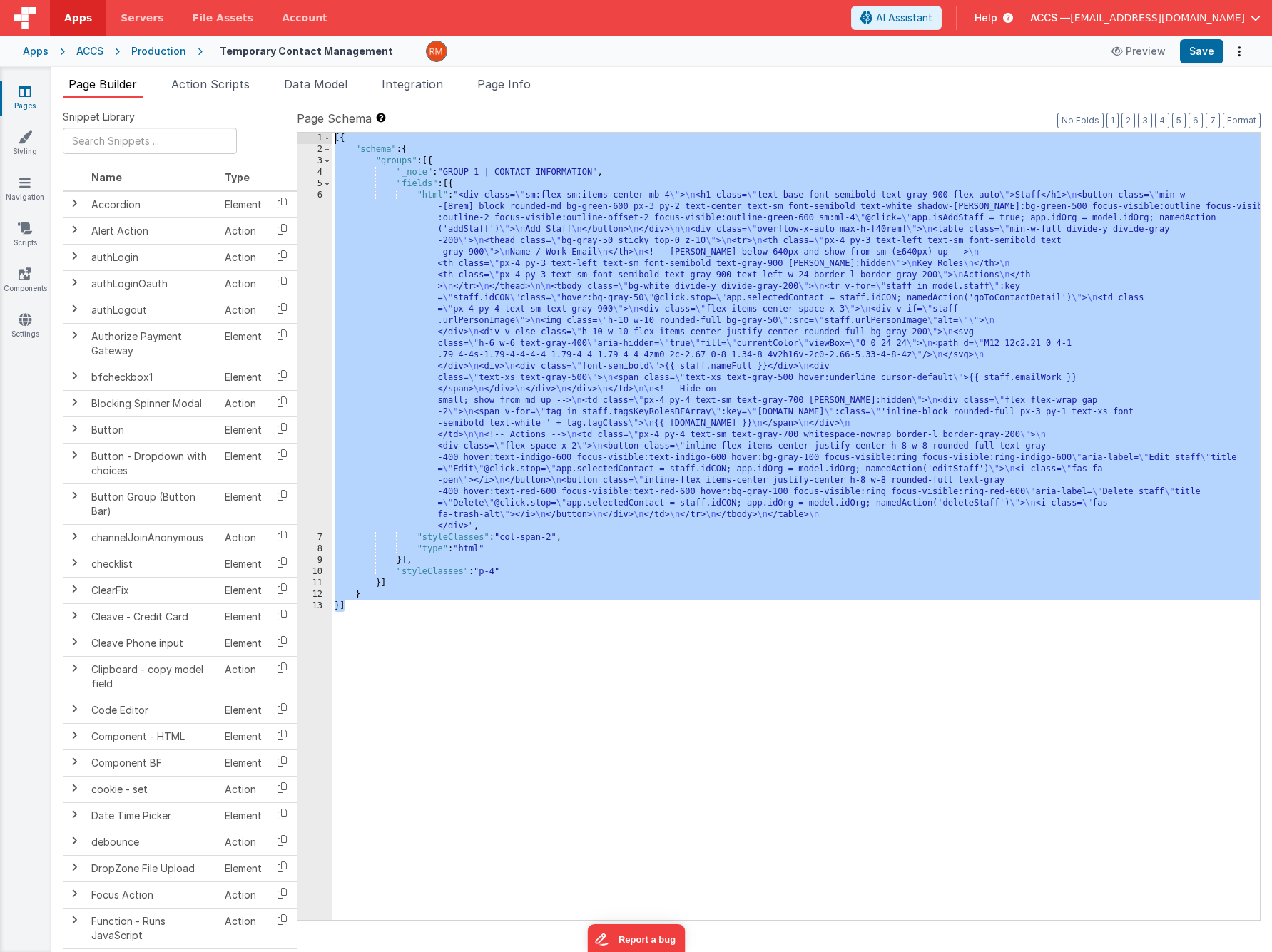
drag, startPoint x: 396, startPoint y: 630, endPoint x: 298, endPoint y: 132, distance: 507.6
click at [298, 132] on div "1 2 3 4 5 6 7 8 9 10 11 12 13 [{ "schema" : { "groups" : [{ "_note" : "GROUP 1 …" at bounding box center [778, 526] width 964 height 789
click at [88, 56] on div "ACCS" at bounding box center [90, 51] width 27 height 14
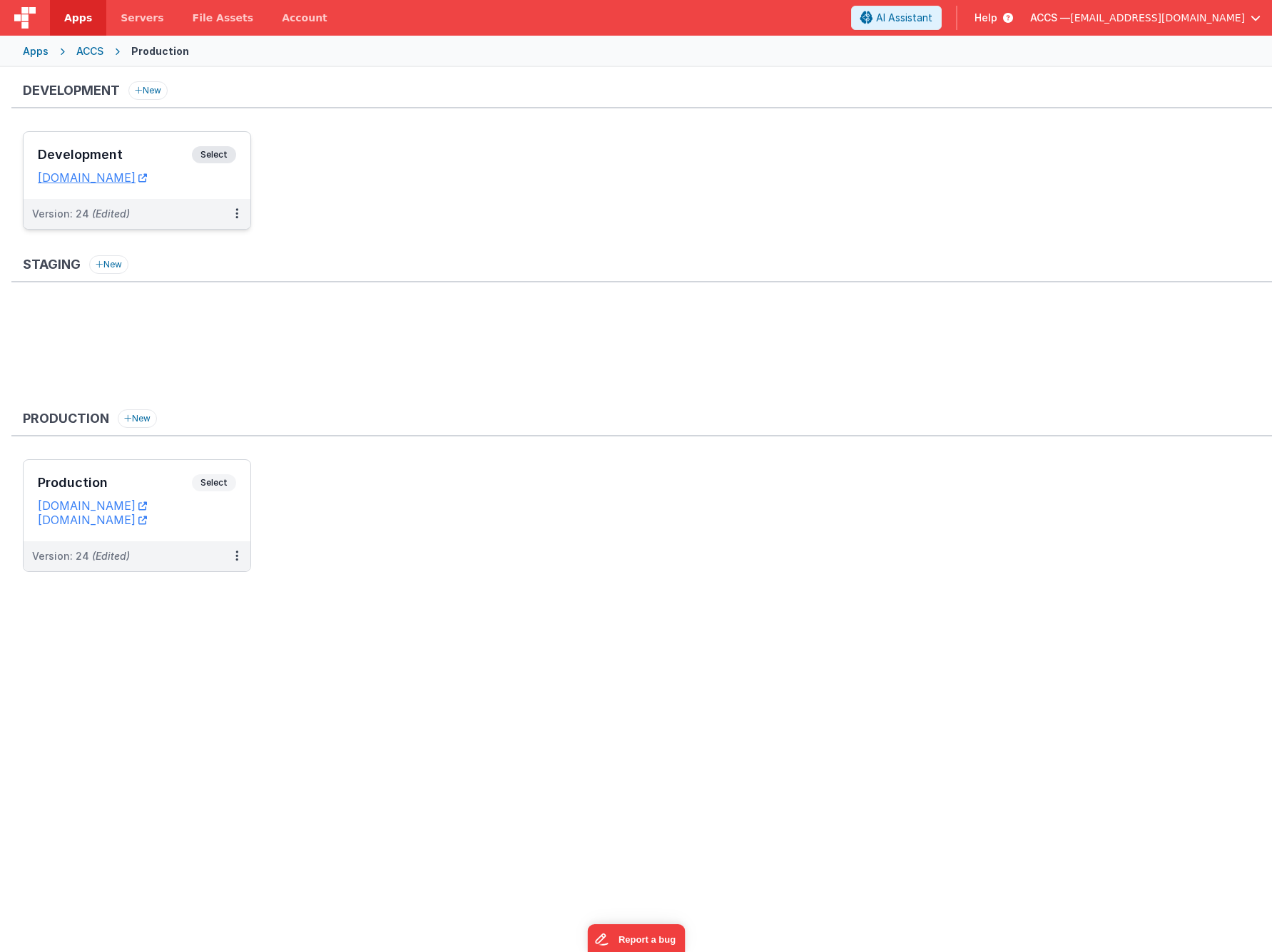
click at [141, 145] on div "Development Select URLs [DOMAIN_NAME]" at bounding box center [137, 165] width 227 height 67
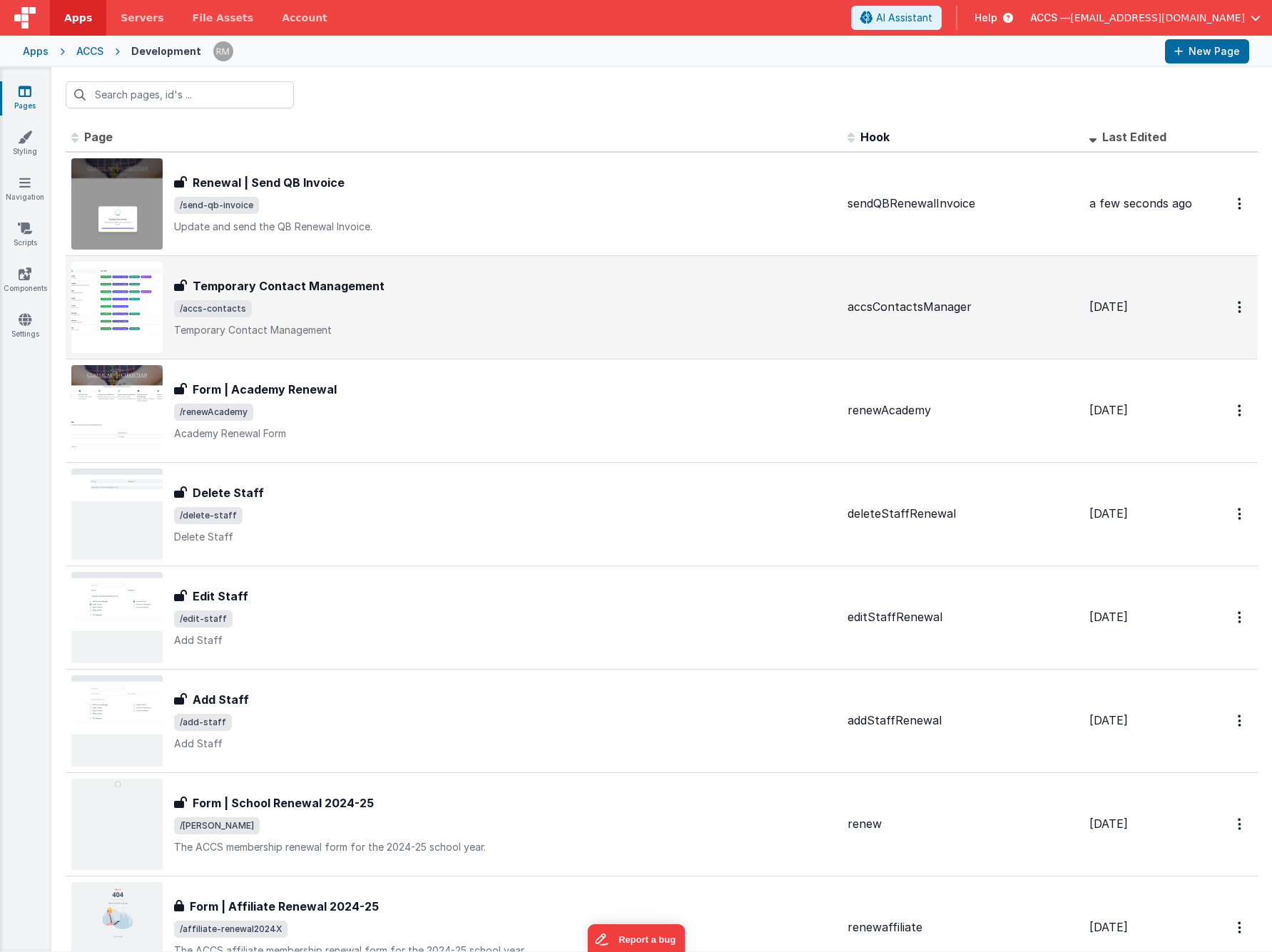
click at [303, 304] on span "/accs-contacts" at bounding box center [505, 308] width 662 height 17
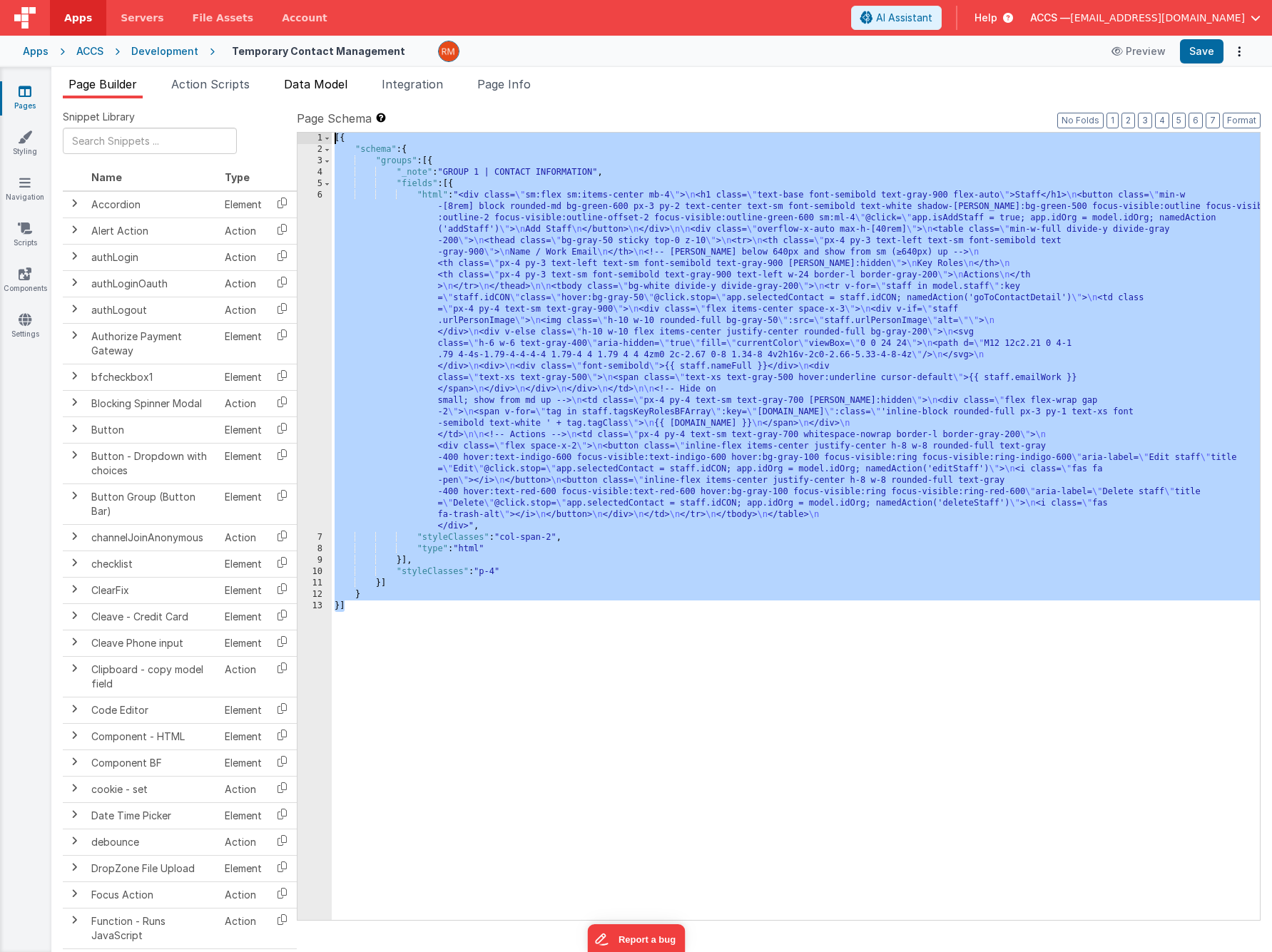
drag, startPoint x: 363, startPoint y: 636, endPoint x: 334, endPoint y: 86, distance: 550.8
click at [334, 86] on div "Page Builder Action Scripts Data Model Integration Page Info Snippet Library Na…" at bounding box center [662, 514] width 1221 height 876
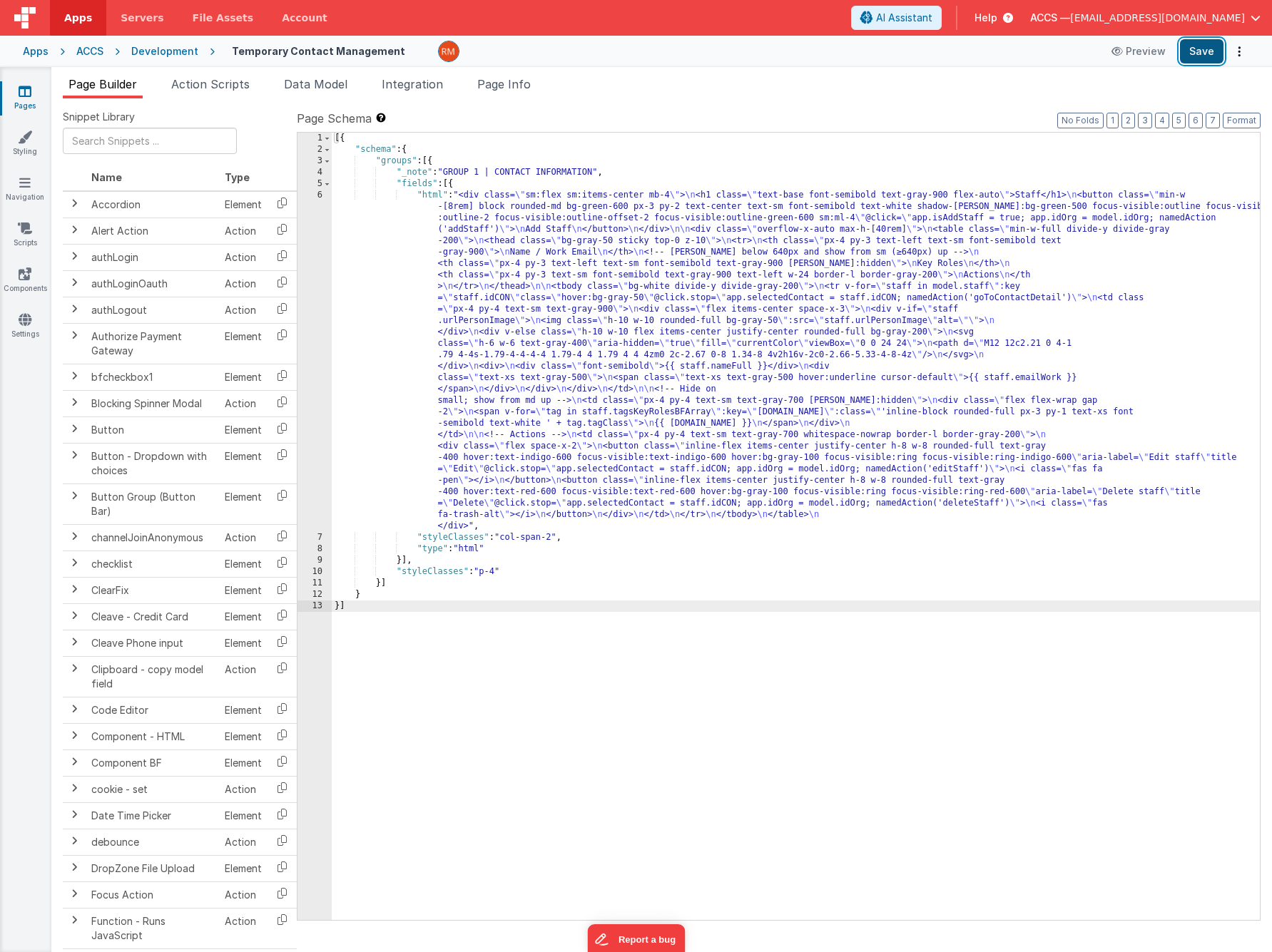
click at [1185, 51] on button "Save" at bounding box center [1202, 51] width 43 height 24
click at [94, 52] on div "ACCS" at bounding box center [90, 51] width 27 height 14
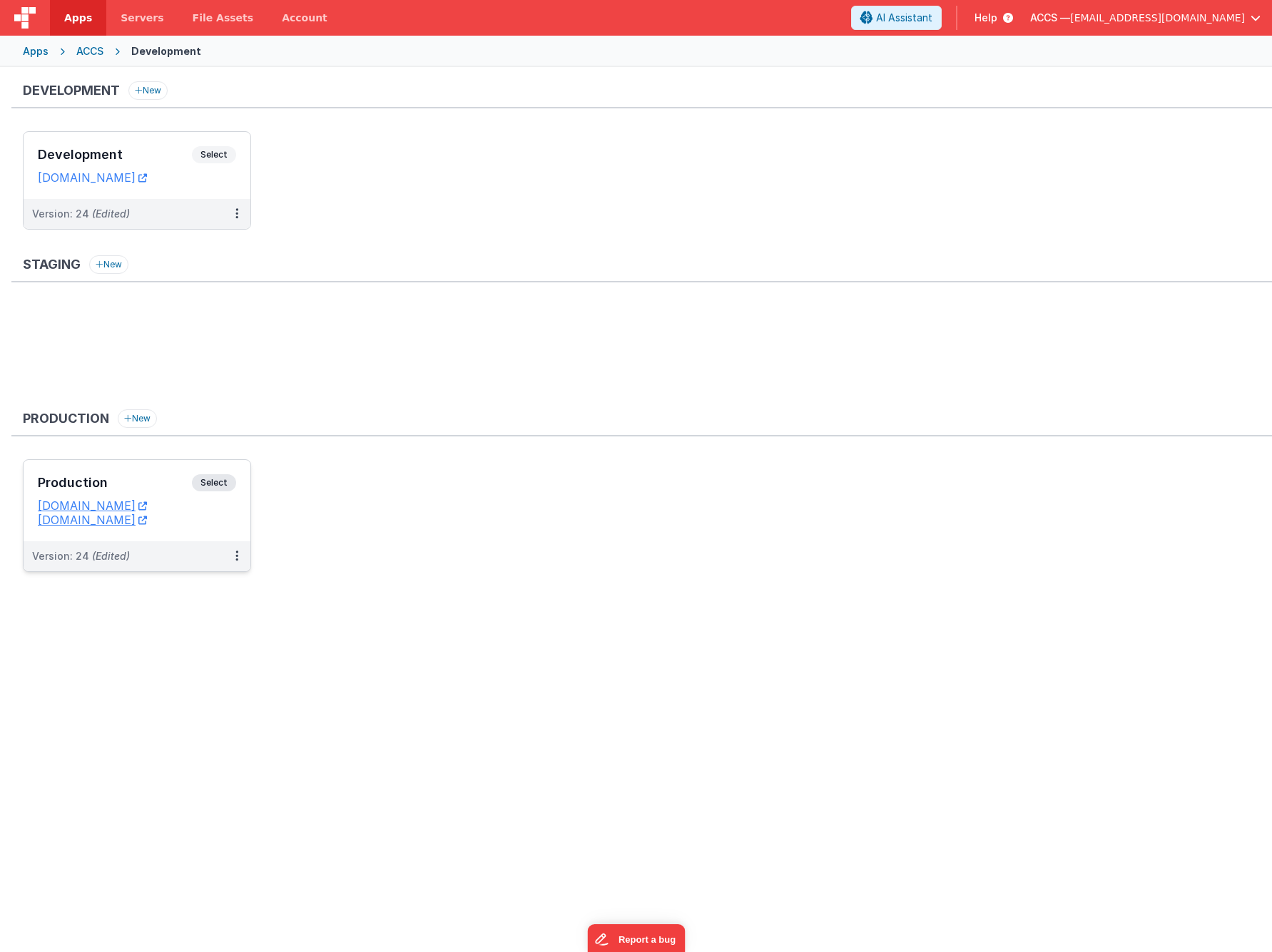
click at [175, 468] on div "Production Select URLs [DOMAIN_NAME] [DOMAIN_NAME]" at bounding box center [137, 500] width 227 height 81
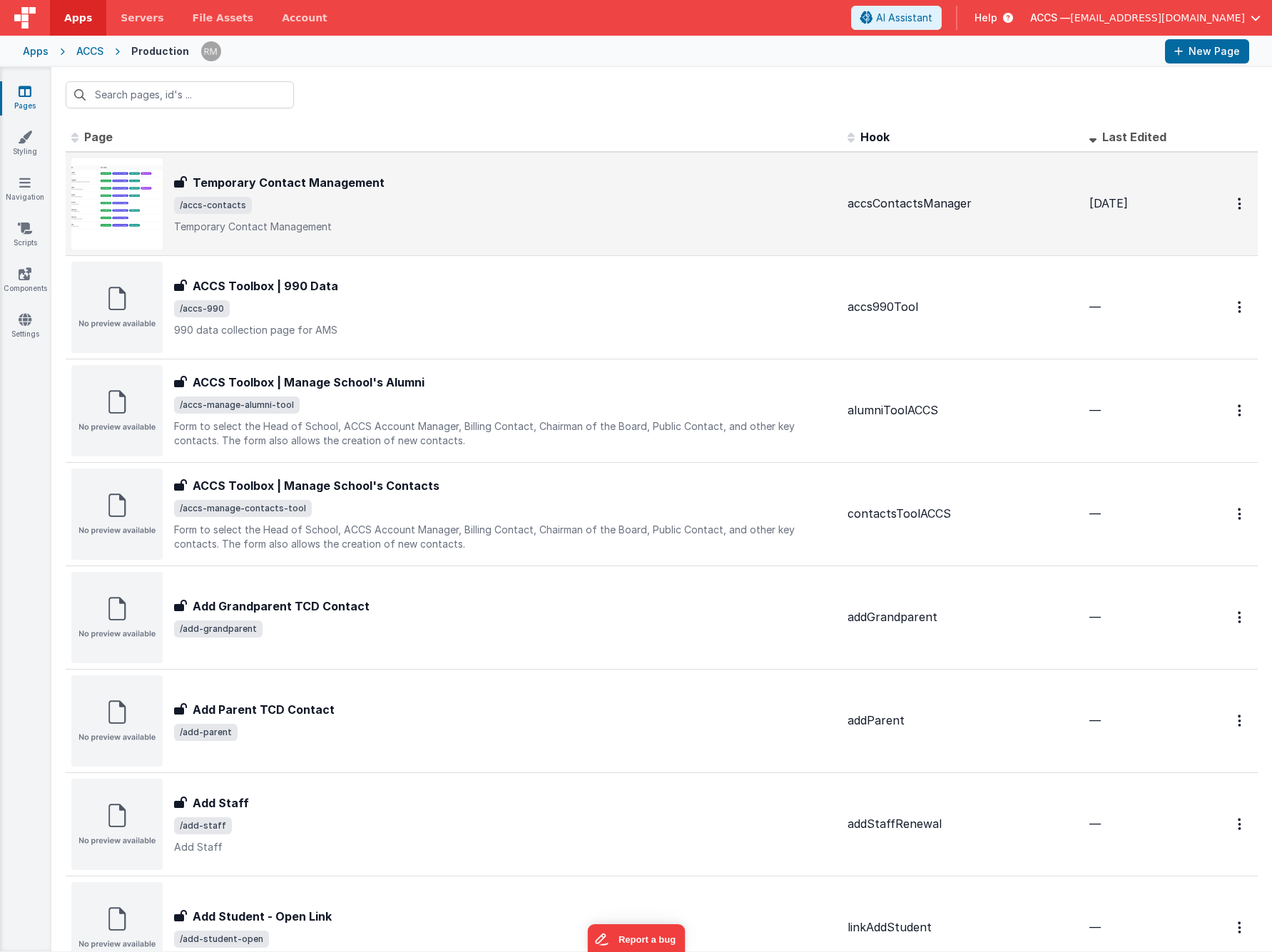
click at [391, 223] on p "Temporary Contact Management" at bounding box center [505, 227] width 662 height 14
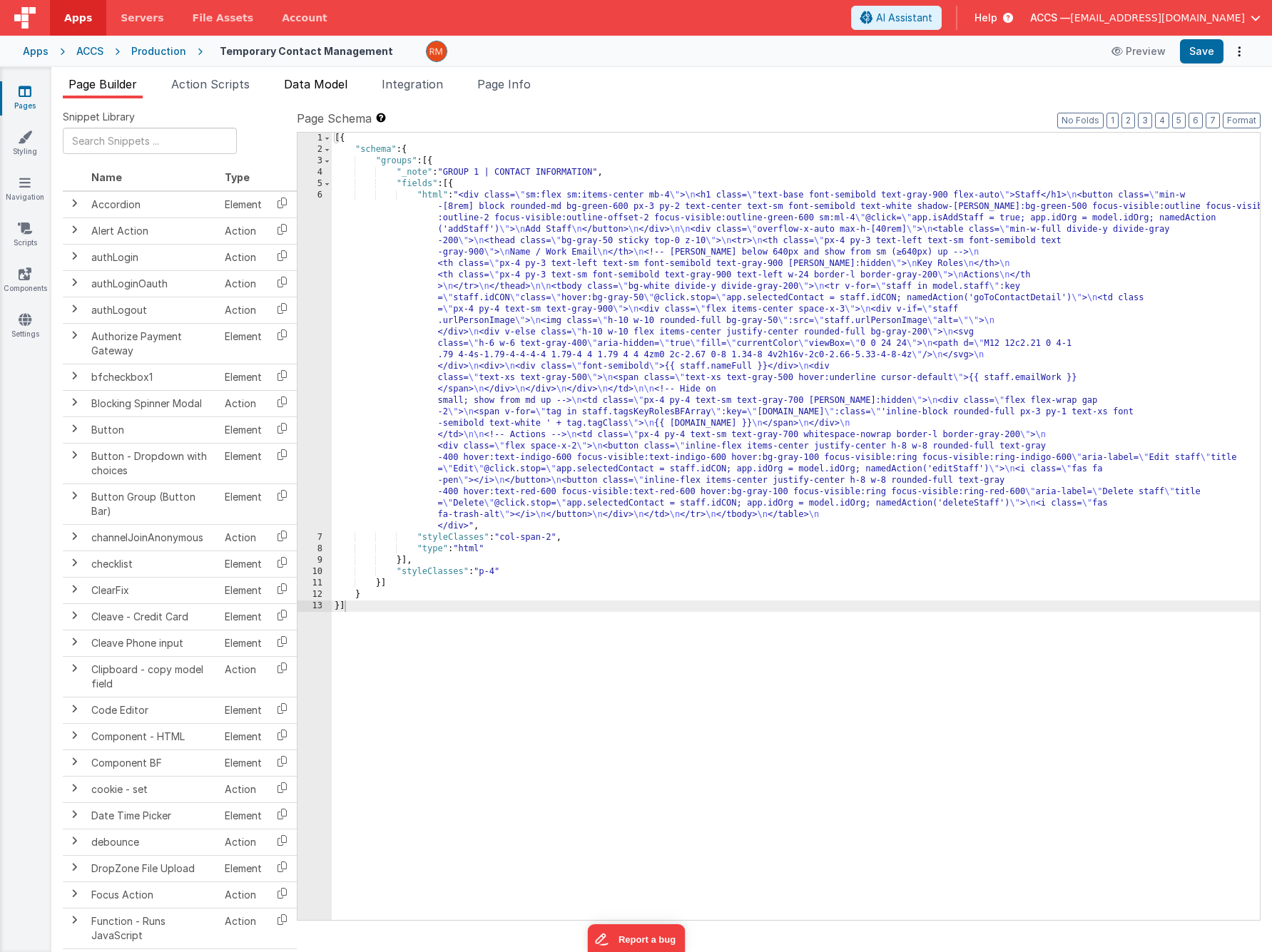
click at [313, 90] on span "Data Model" at bounding box center [316, 84] width 63 height 14
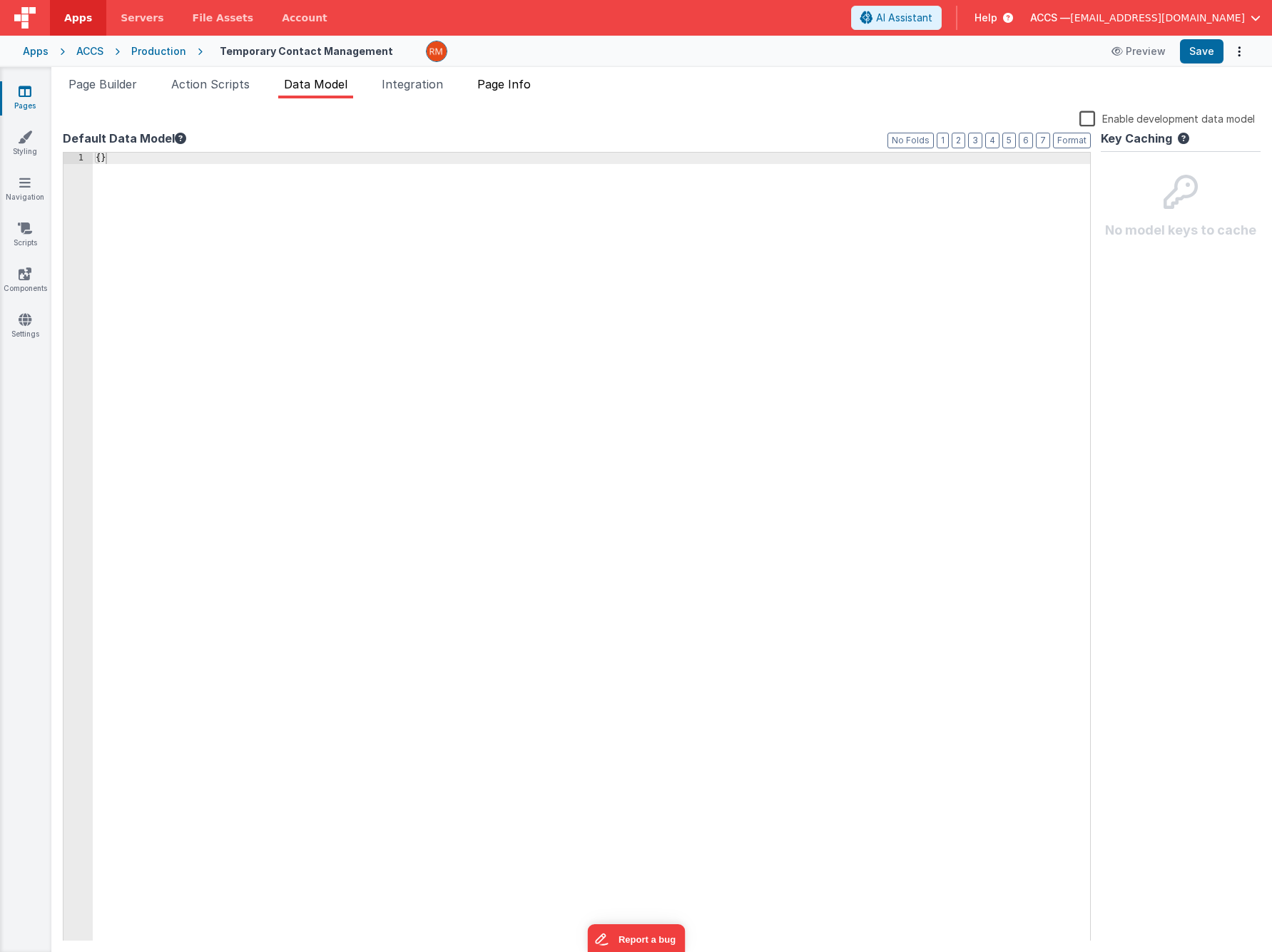
click at [510, 86] on span "Page Info" at bounding box center [503, 84] width 53 height 14
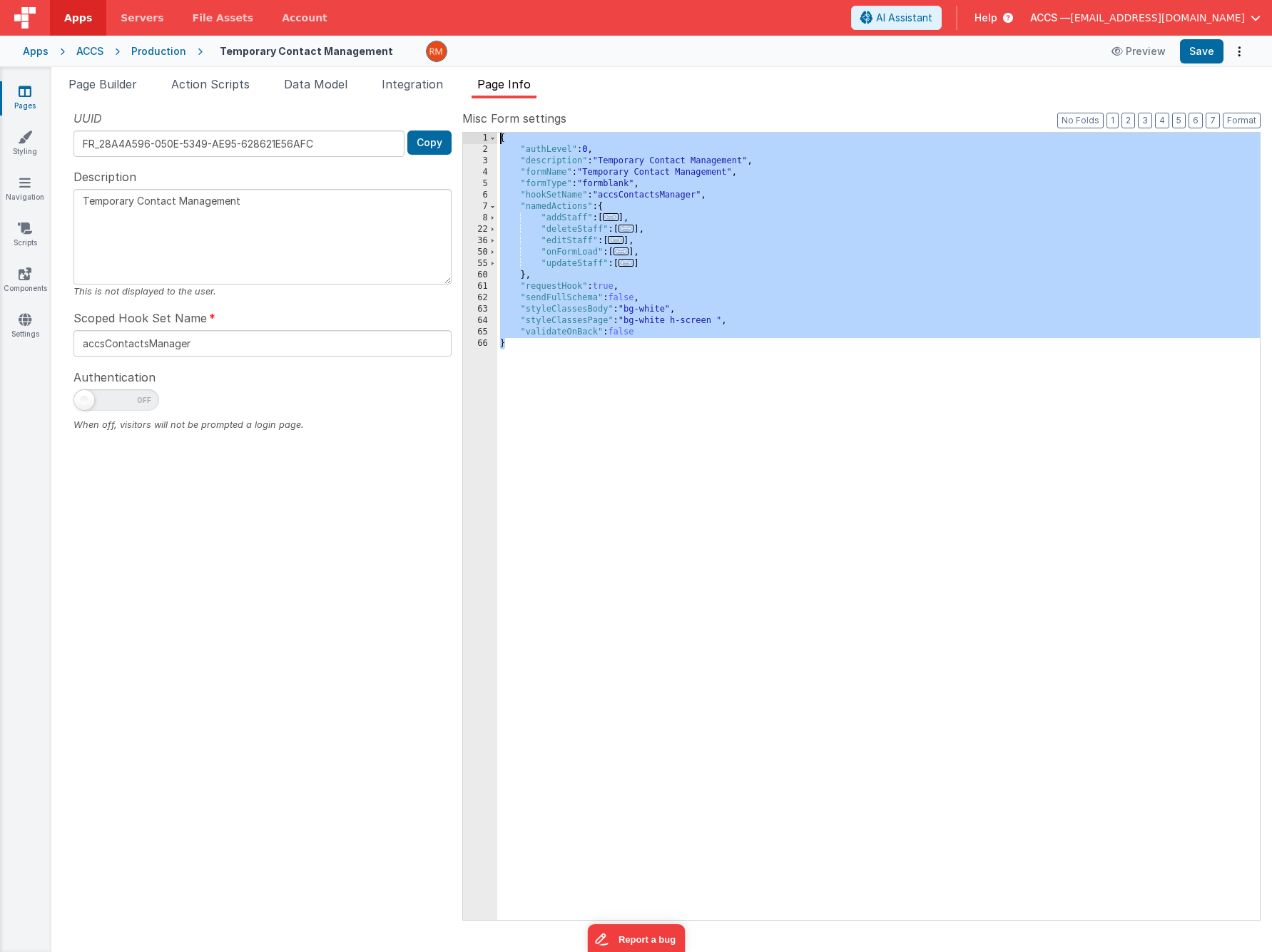
drag, startPoint x: 571, startPoint y: 373, endPoint x: 497, endPoint y: 115, distance: 268.4
click at [497, 115] on div "Misc Form settings Format 7 6 5 4 3 2 1 No Folds 1 2 3 4 5 6 7 8 22 36 50 55 60…" at bounding box center [861, 515] width 798 height 810
click at [95, 53] on div "ACCS" at bounding box center [90, 51] width 27 height 14
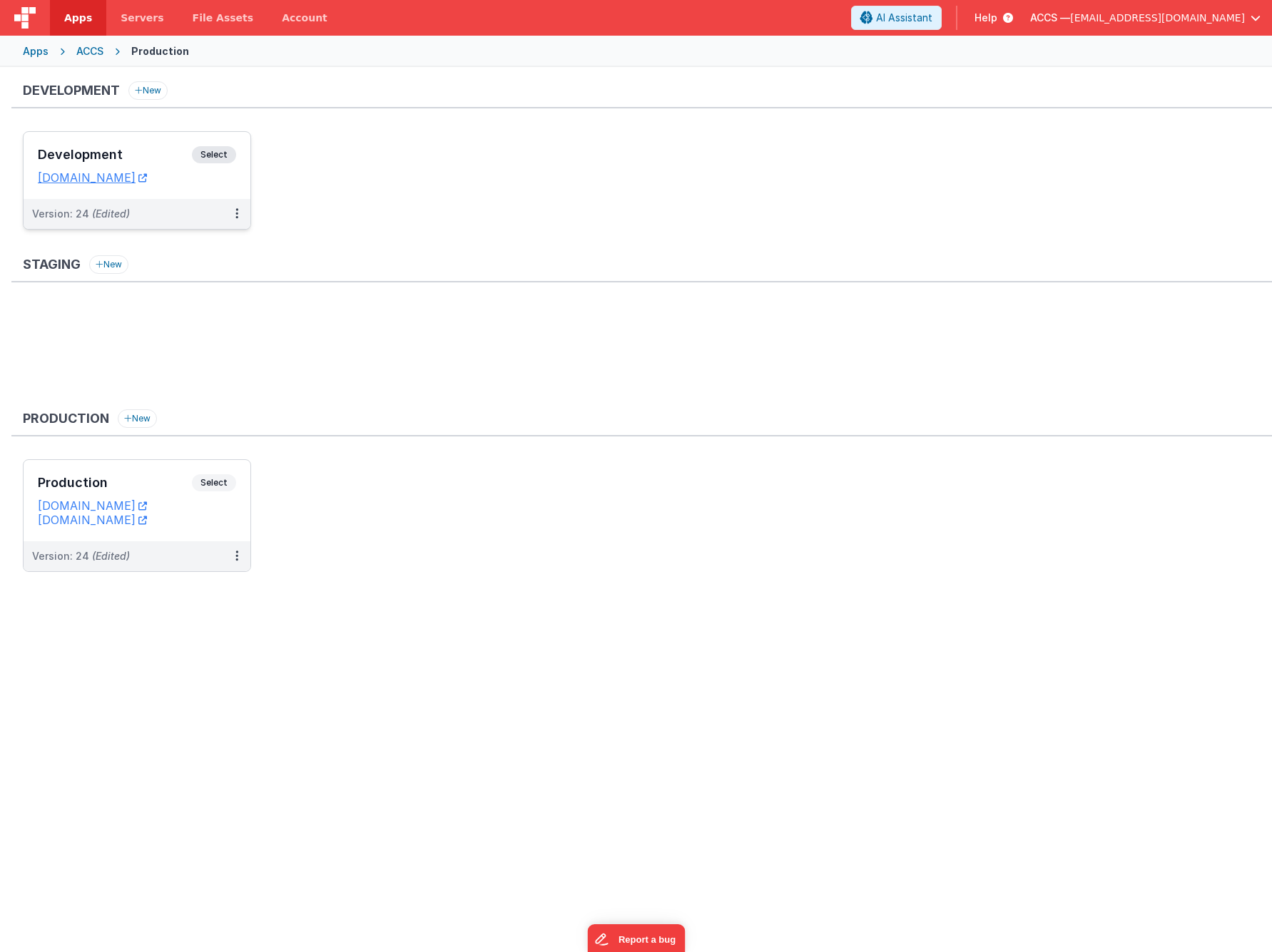
click at [142, 149] on h3 "Development" at bounding box center [114, 155] width 154 height 14
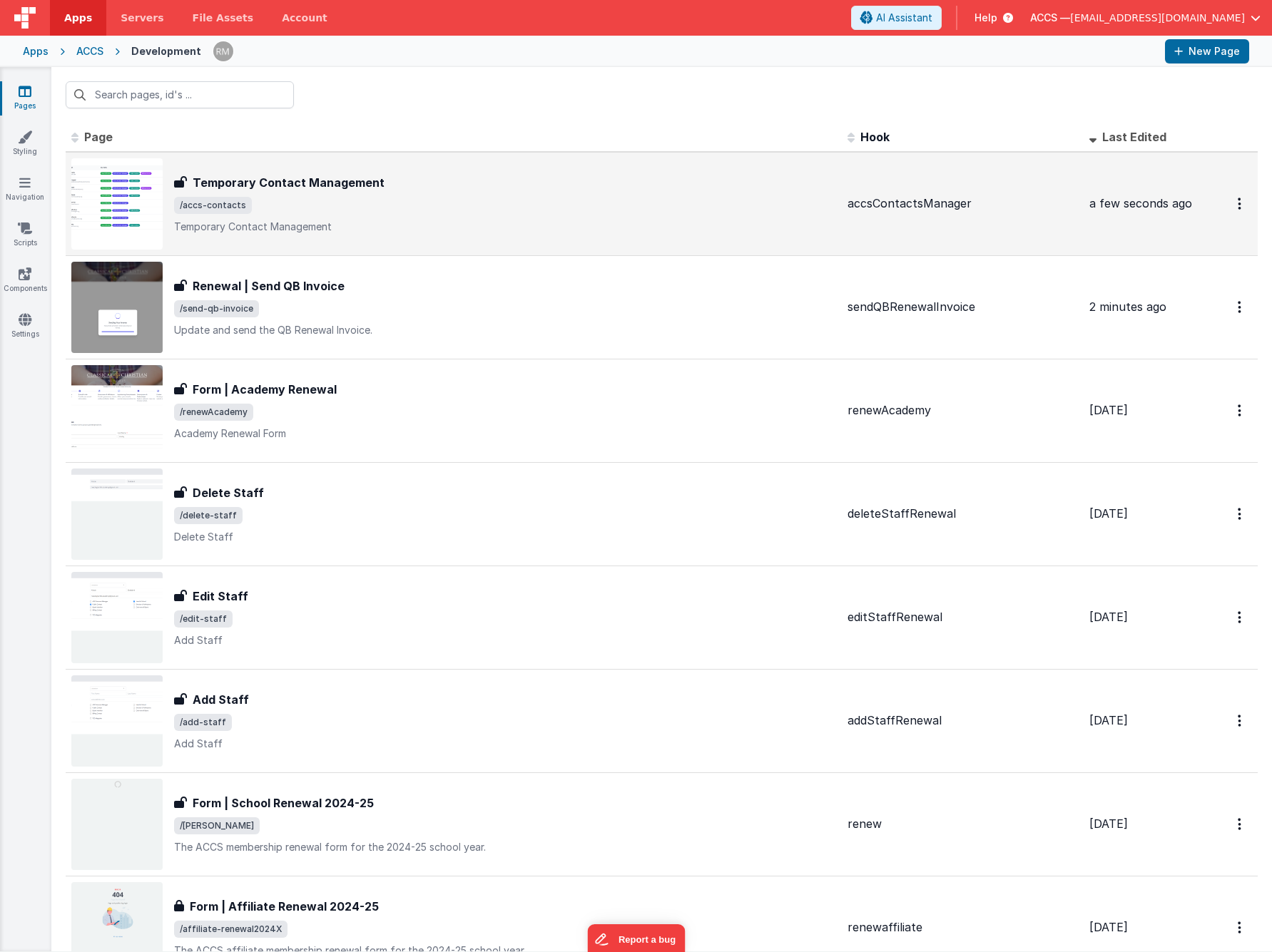
click at [504, 212] on span "/accs-contacts" at bounding box center [505, 205] width 662 height 17
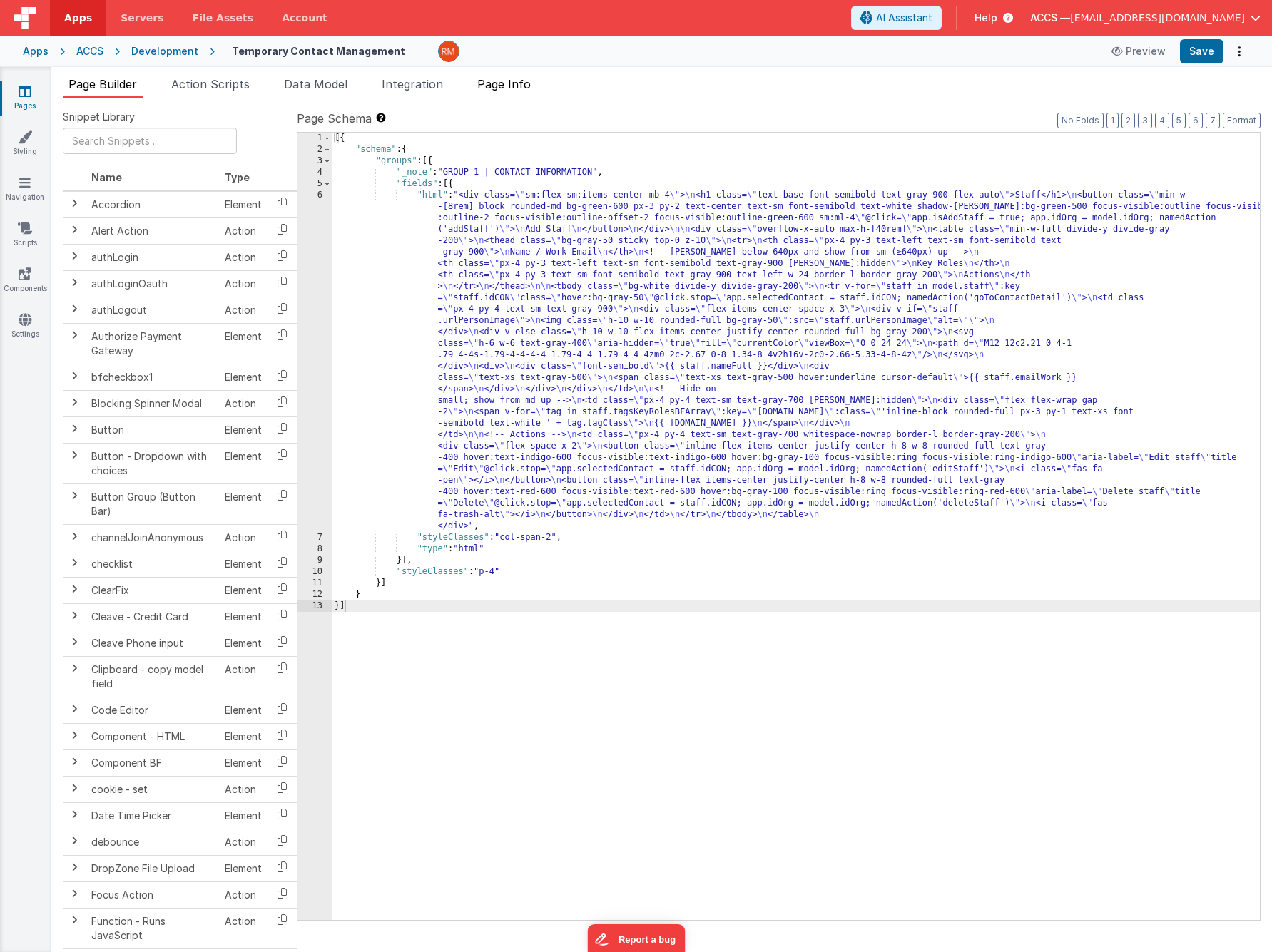
click at [517, 88] on span "Page Info" at bounding box center [503, 84] width 53 height 14
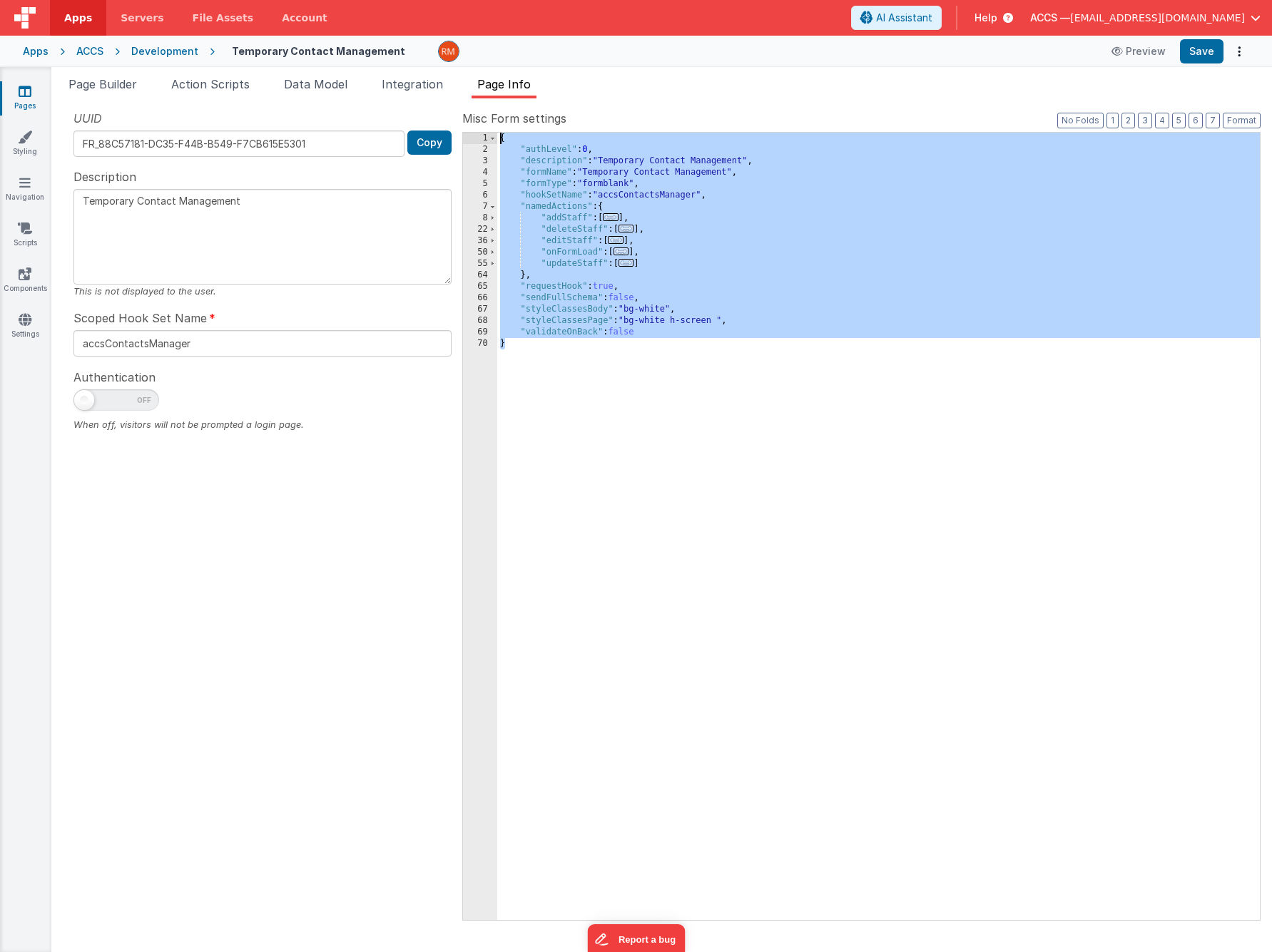
drag, startPoint x: 621, startPoint y: 391, endPoint x: 462, endPoint y: 66, distance: 361.8
click at [462, 66] on div "Apps Servers File Assets Account Some FUTURE Slot AI Assistant Help ACCS — [EMA…" at bounding box center [636, 476] width 1272 height 952
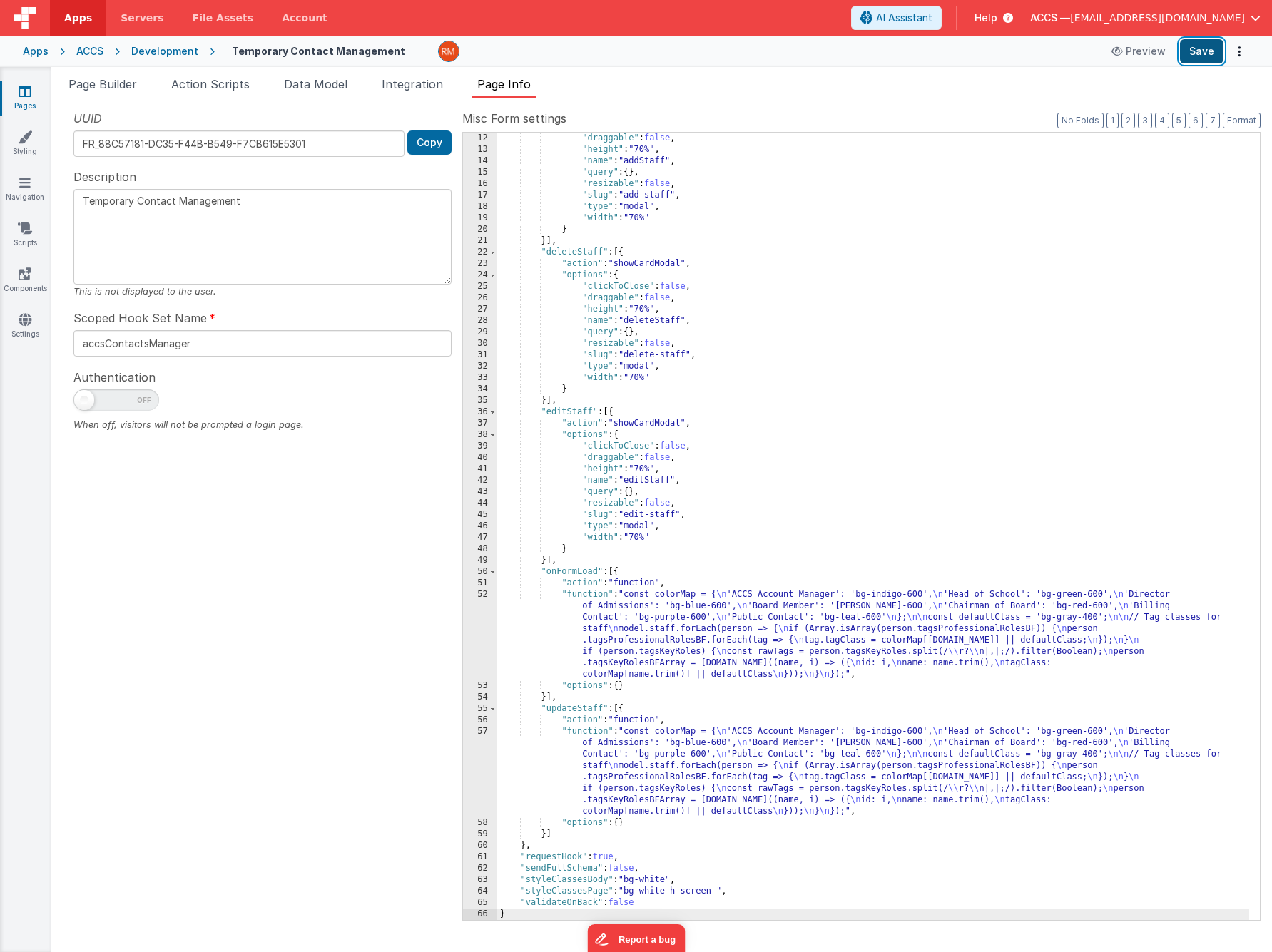
click at [1186, 57] on button "Save" at bounding box center [1202, 51] width 43 height 24
click at [340, 87] on span "Data Model" at bounding box center [316, 84] width 63 height 14
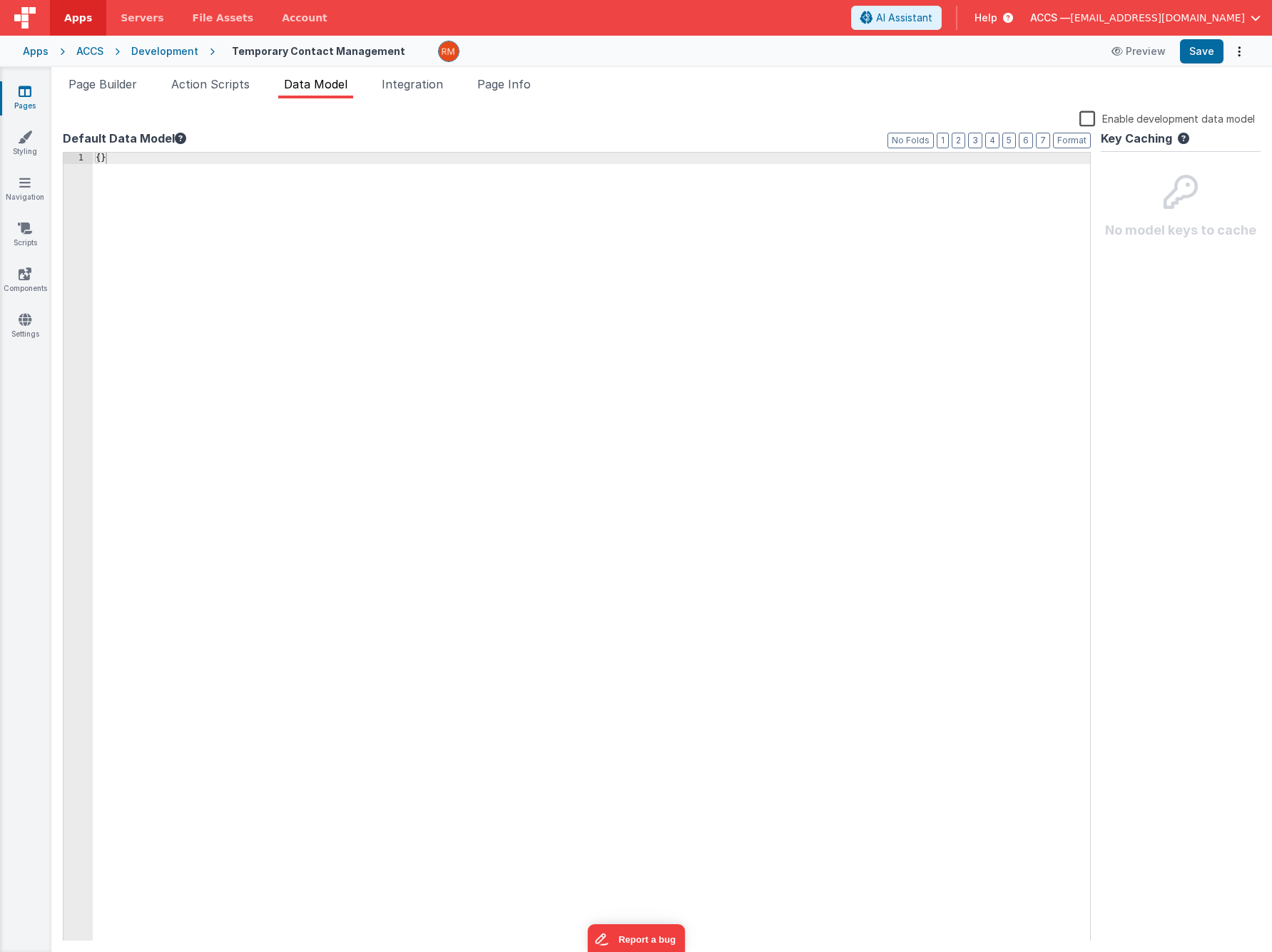
click at [86, 58] on div "ACCS" at bounding box center [90, 51] width 27 height 14
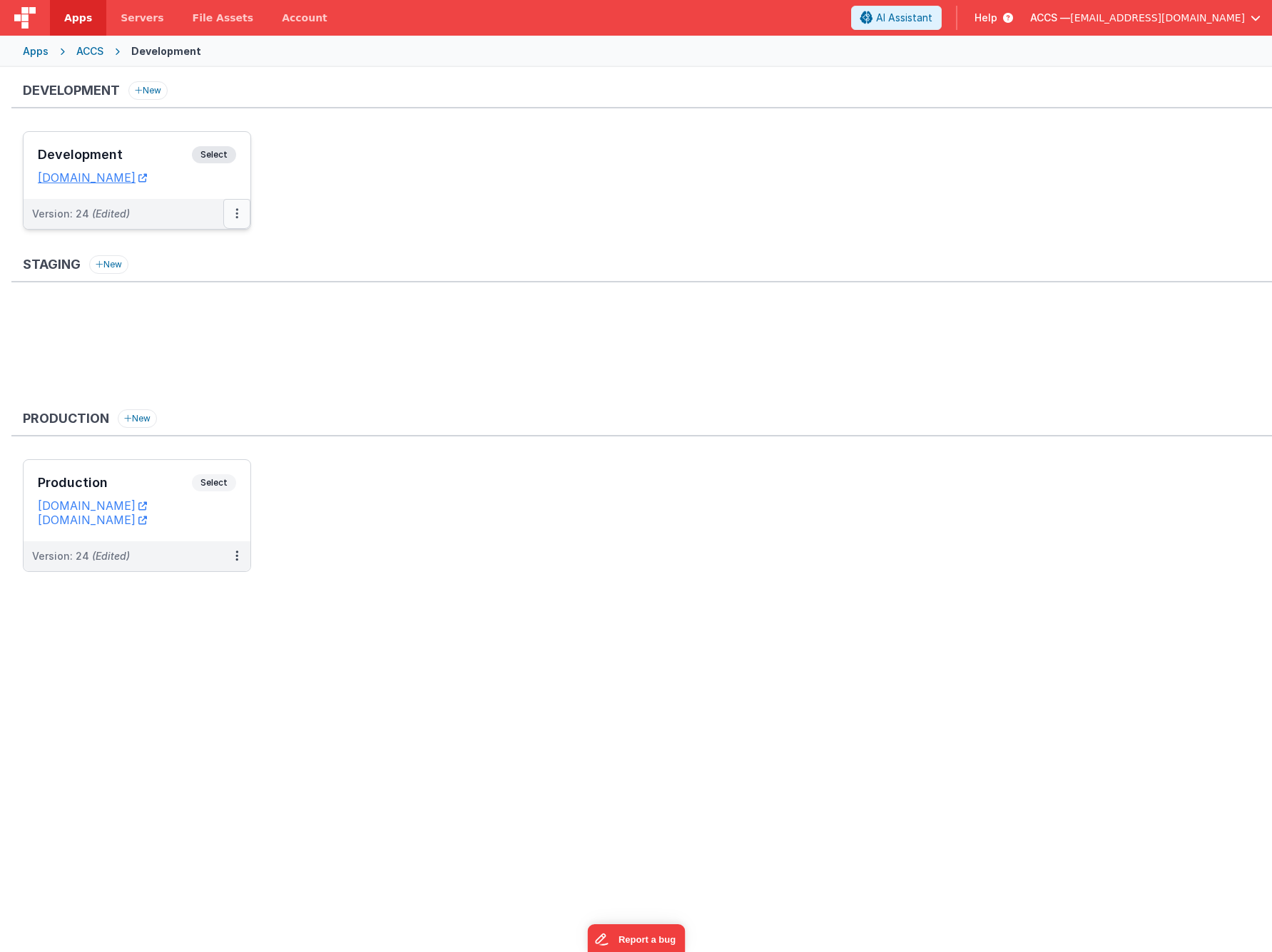
click at [233, 217] on button at bounding box center [237, 214] width 27 height 30
click at [232, 221] on button at bounding box center [237, 214] width 27 height 30
click at [192, 293] on link "Deploy..." at bounding box center [187, 298] width 125 height 25
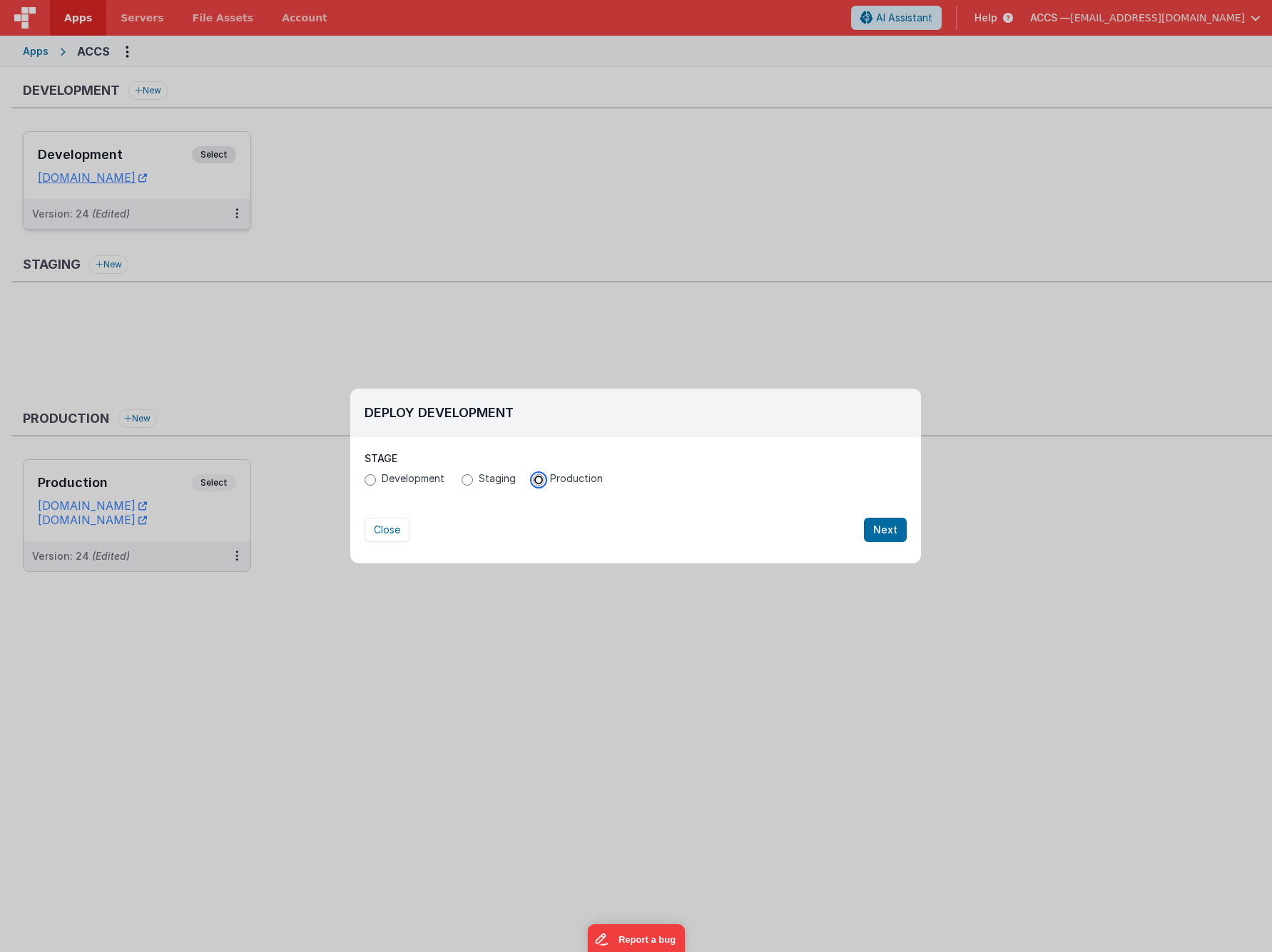
click at [535, 478] on input "Production" at bounding box center [538, 480] width 12 height 12
radio input "true"
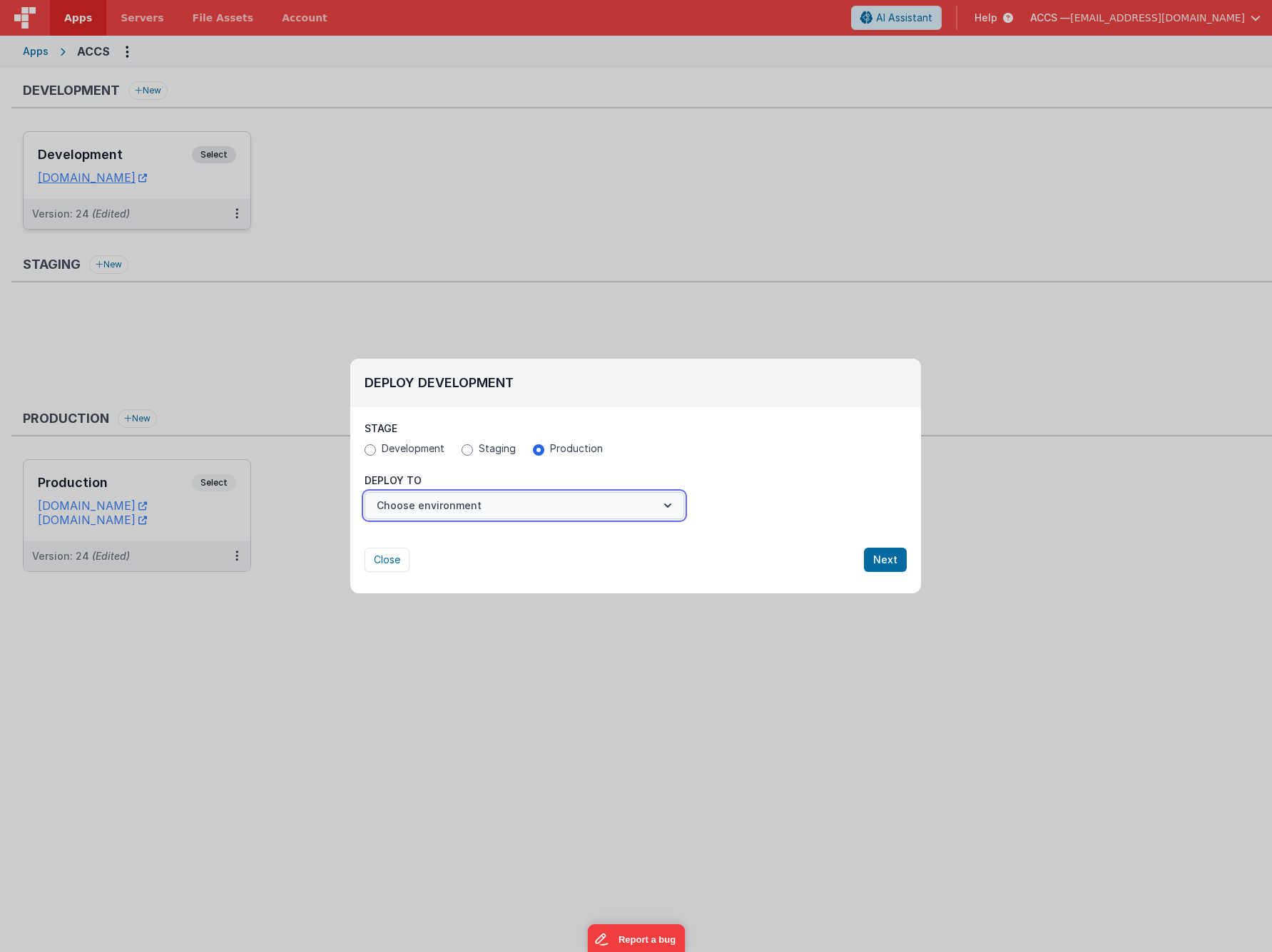
click at [596, 498] on button "Choose environment" at bounding box center [524, 506] width 319 height 27
click at [576, 535] on link "Production" at bounding box center [524, 540] width 319 height 25
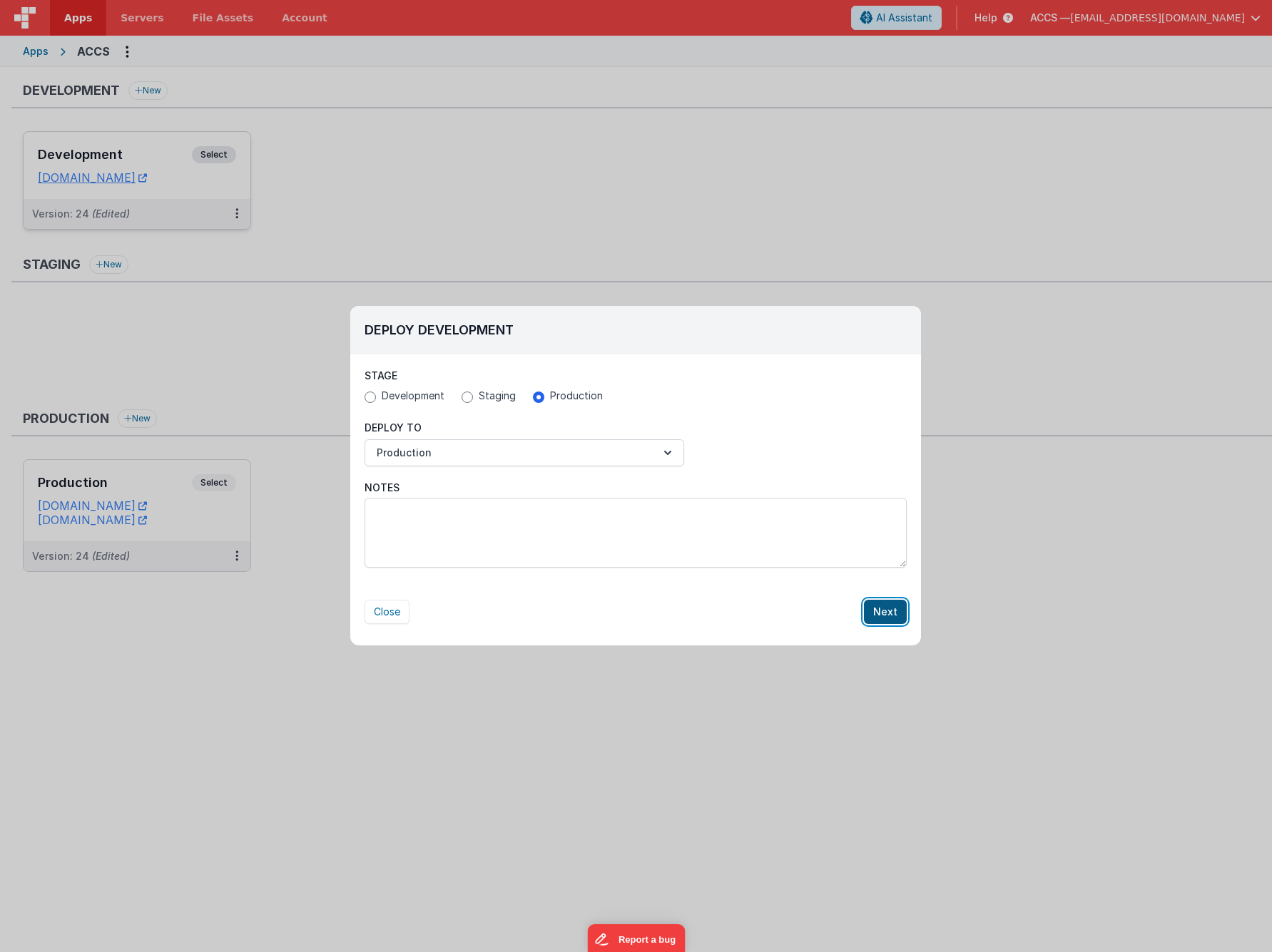
click at [874, 616] on button "Next" at bounding box center [884, 611] width 42 height 24
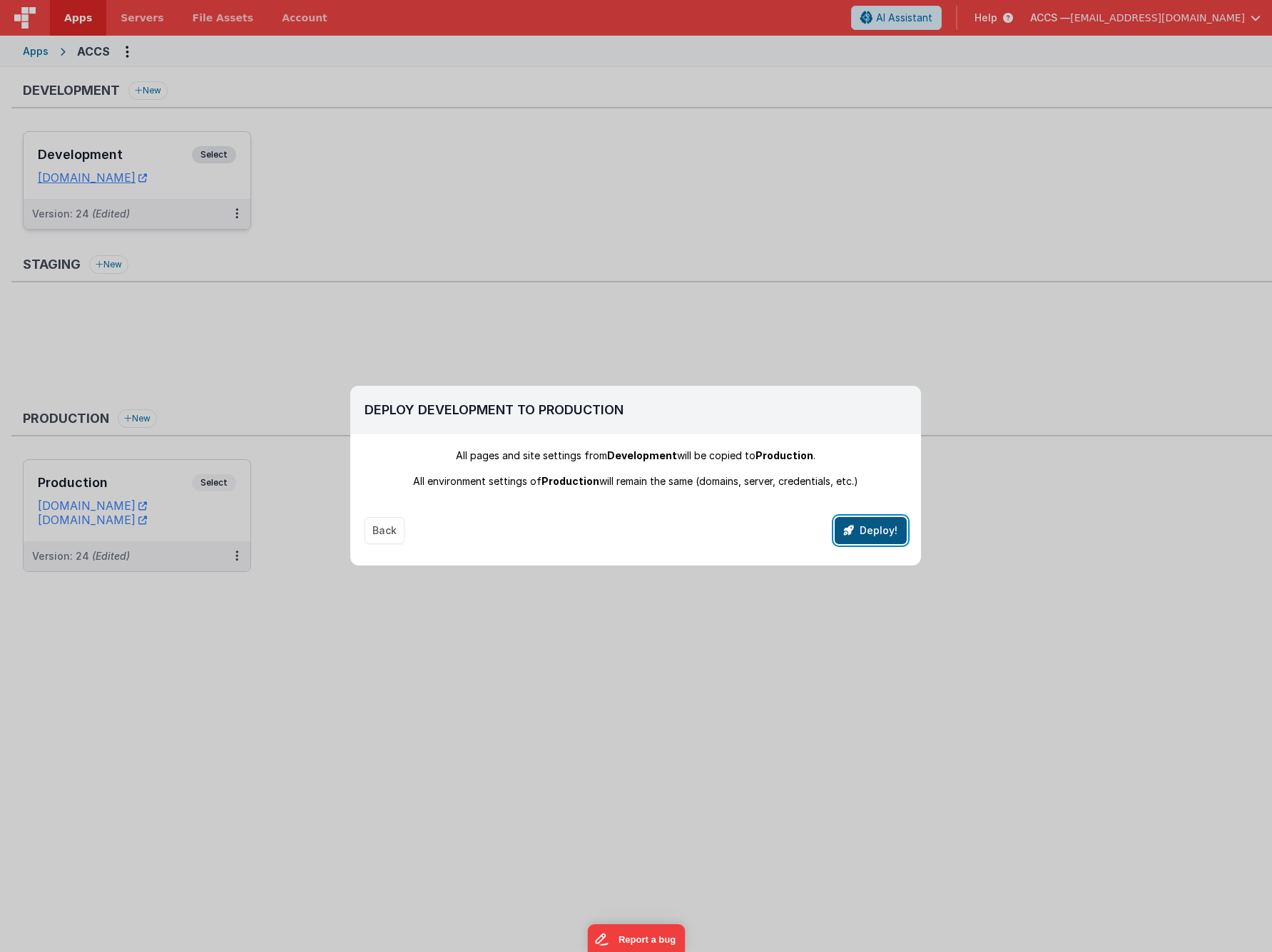
click at [867, 533] on button "Deploy!" at bounding box center [871, 531] width 72 height 27
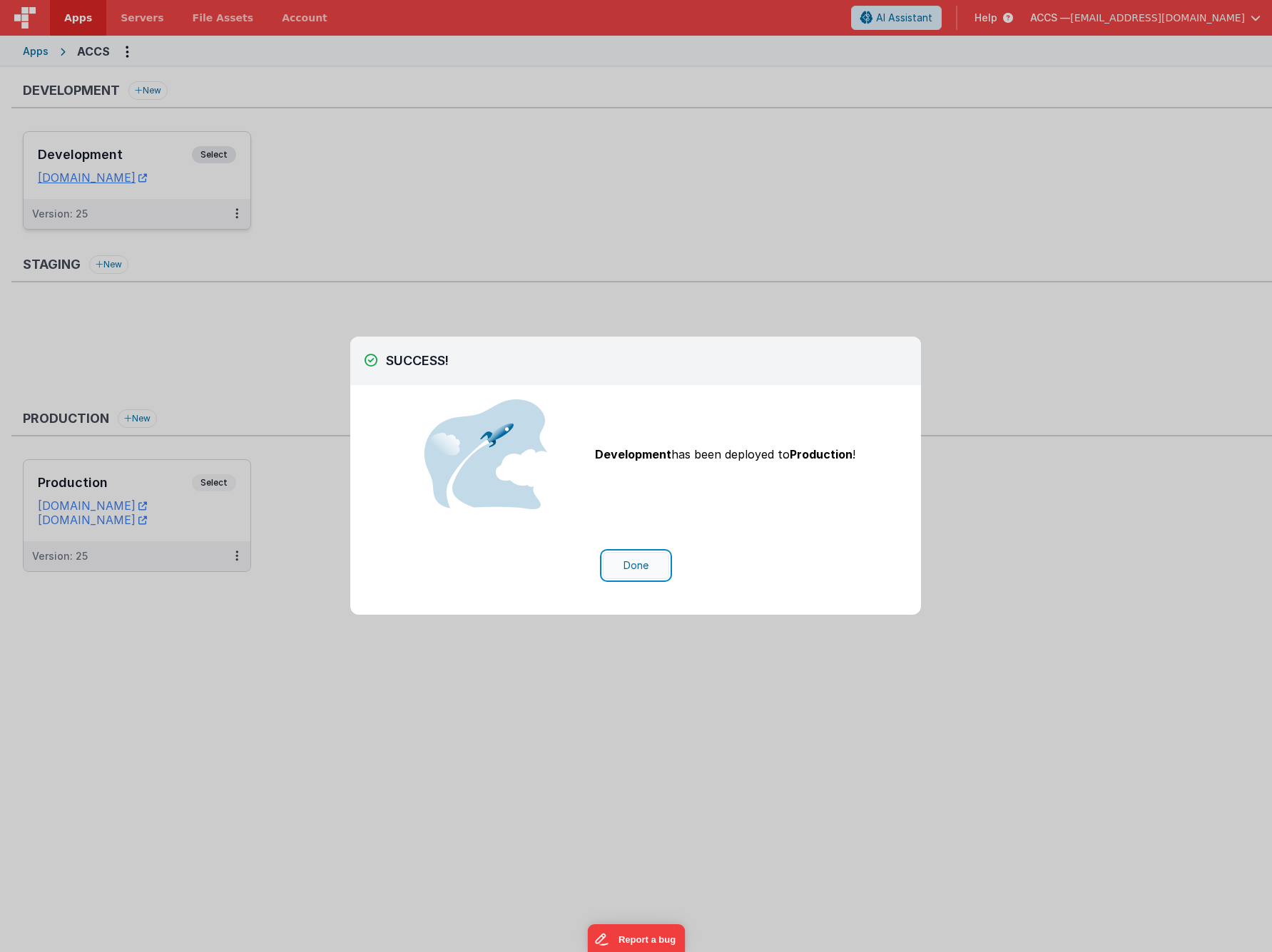
click at [630, 573] on button "Done" at bounding box center [636, 565] width 67 height 27
